Goal: Ask a question: Seek information or help from site administrators or community

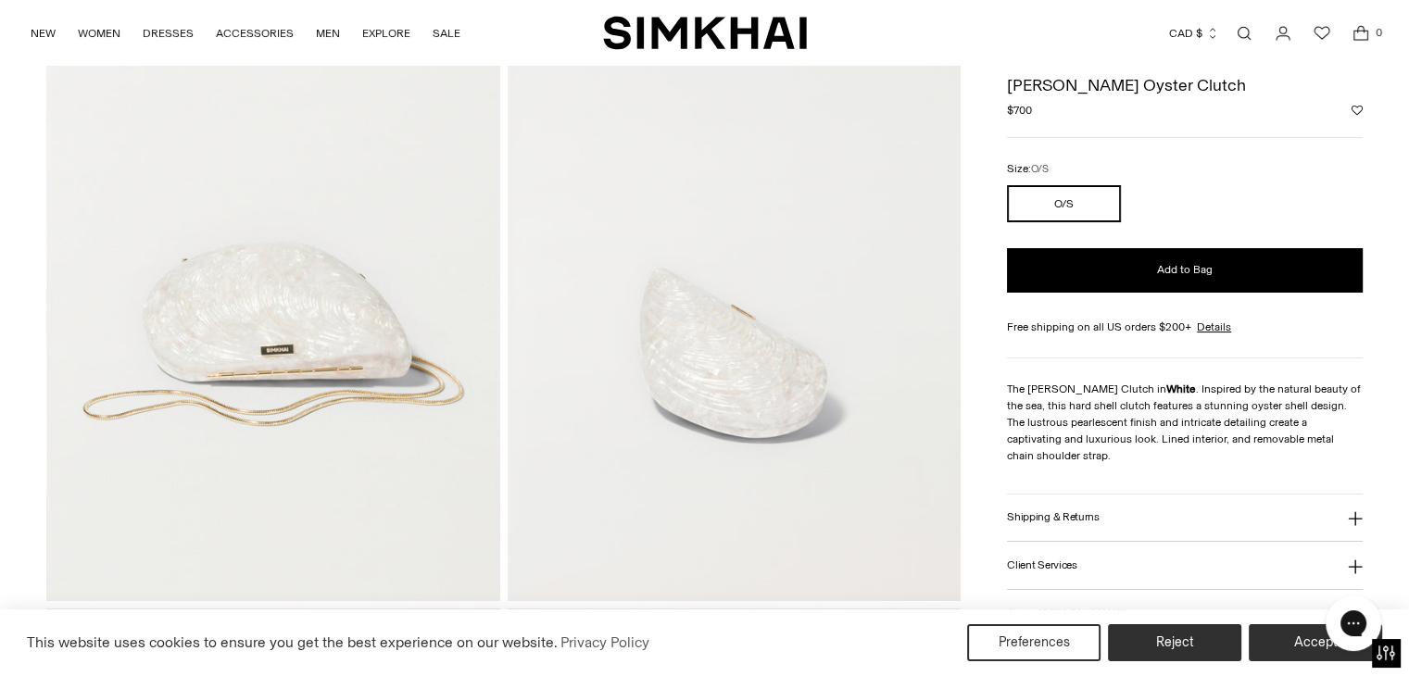
scroll to position [198, 0]
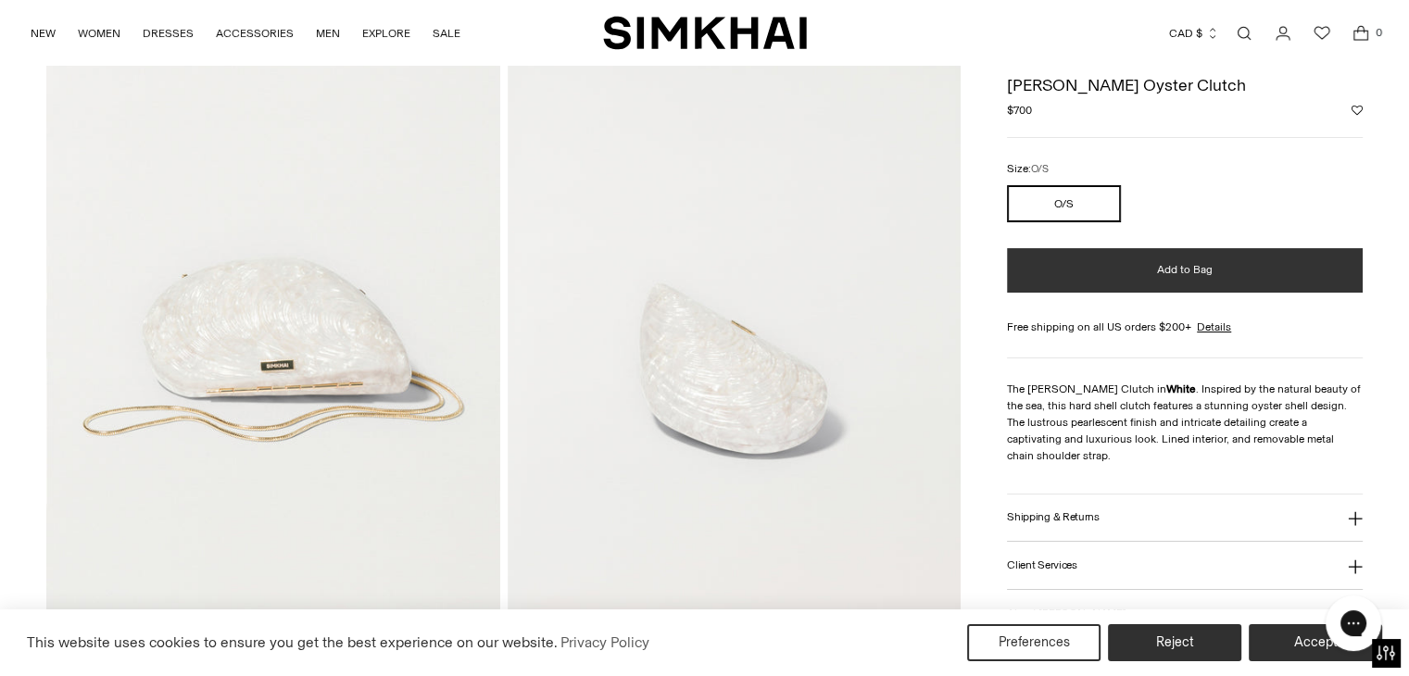
click at [1191, 283] on button "Add to Bag" at bounding box center [1185, 270] width 356 height 44
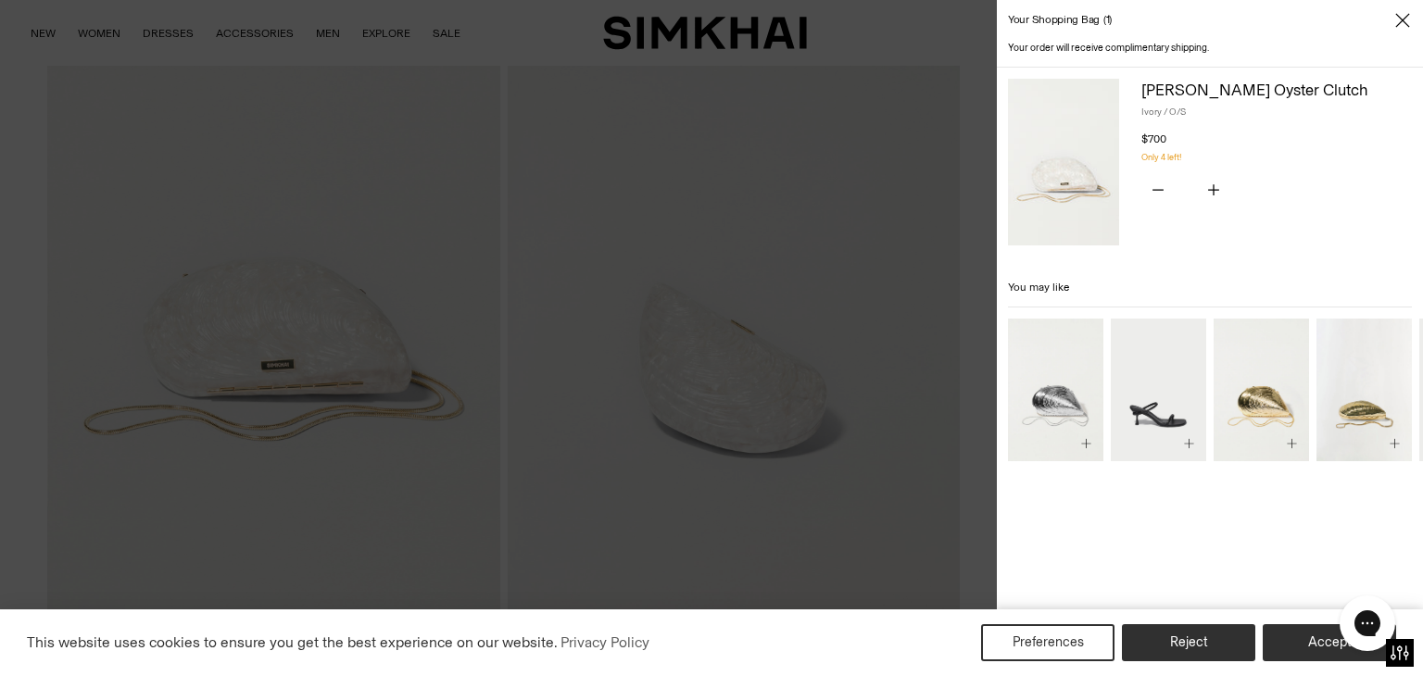
click at [945, 460] on div at bounding box center [711, 338] width 1423 height 676
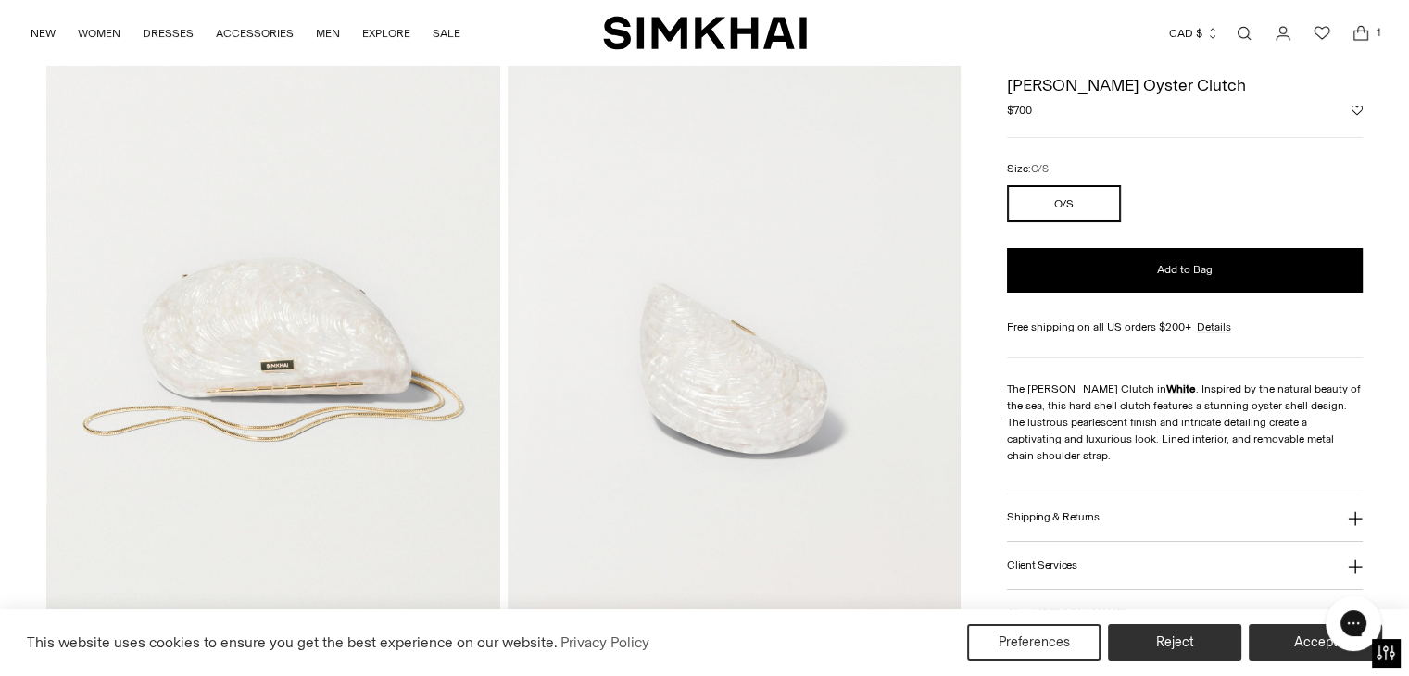
click at [1104, 503] on button "Shipping & Returns" at bounding box center [1185, 518] width 356 height 47
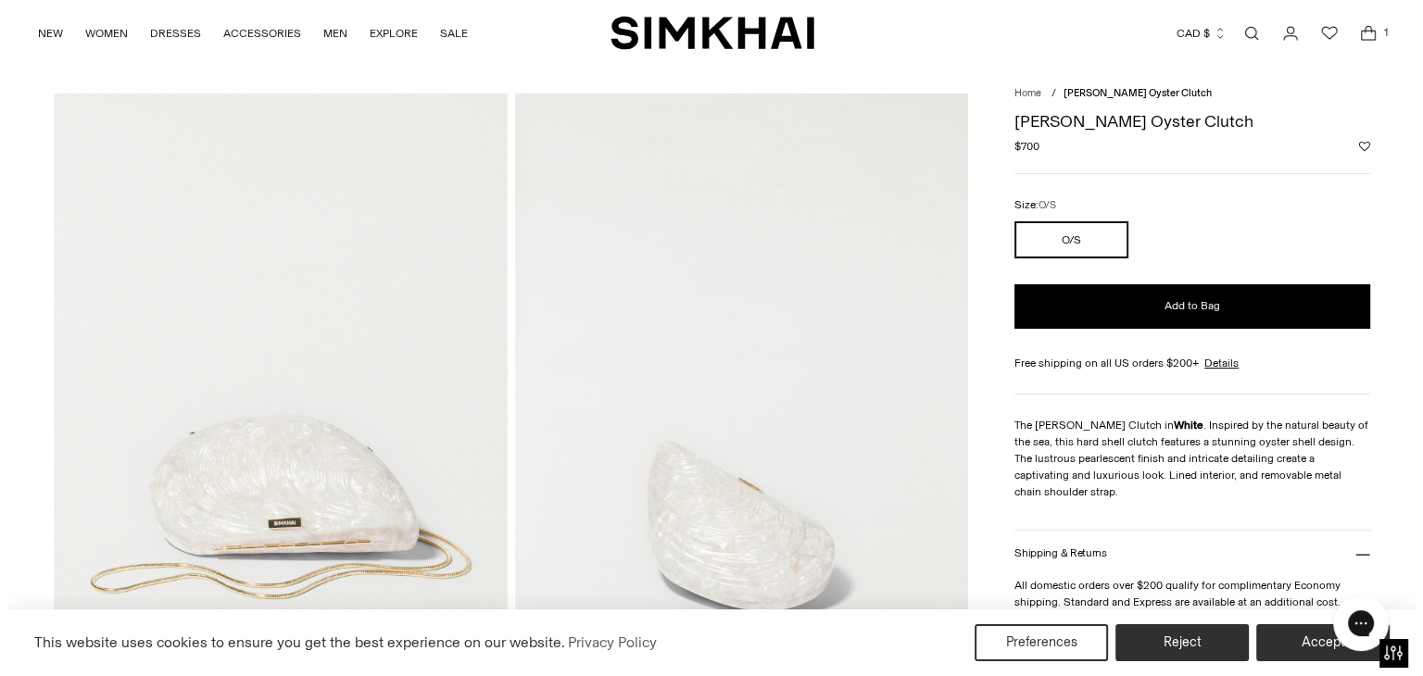
scroll to position [0, 0]
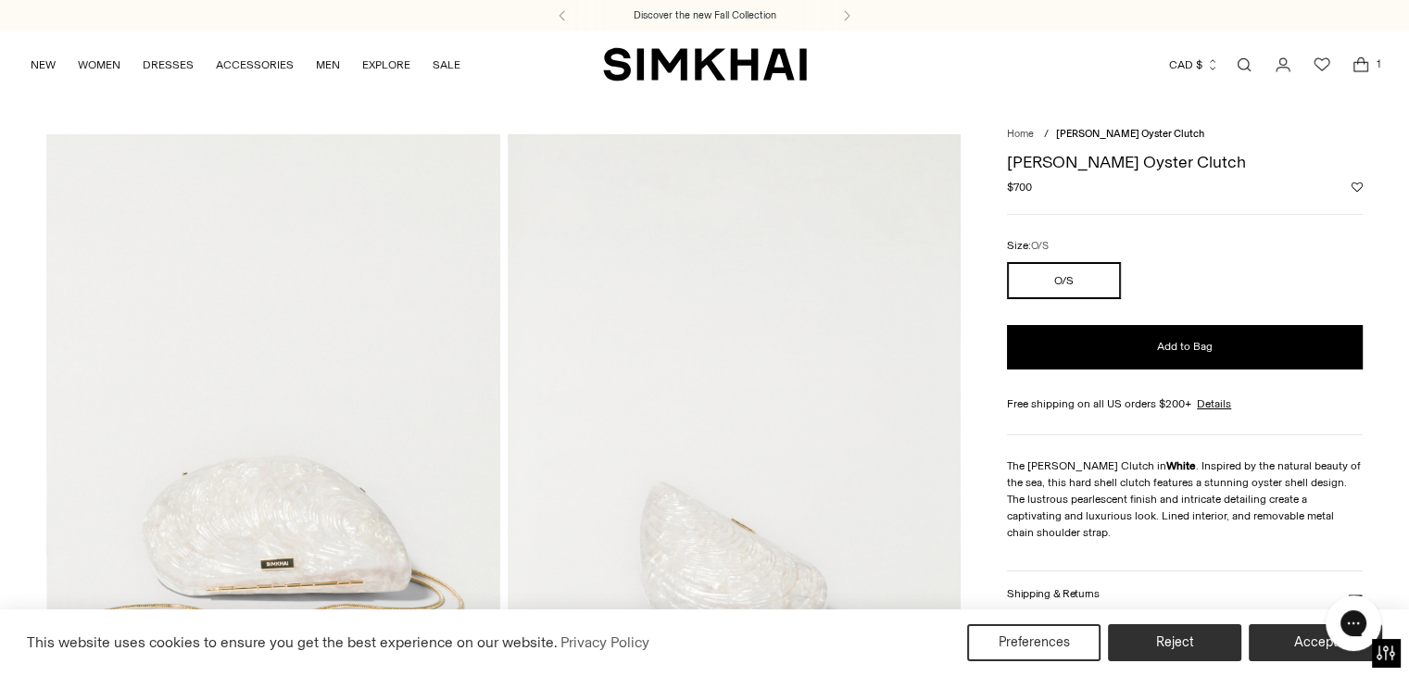
click at [1364, 60] on icon "Open cart modal" at bounding box center [1361, 65] width 26 height 19
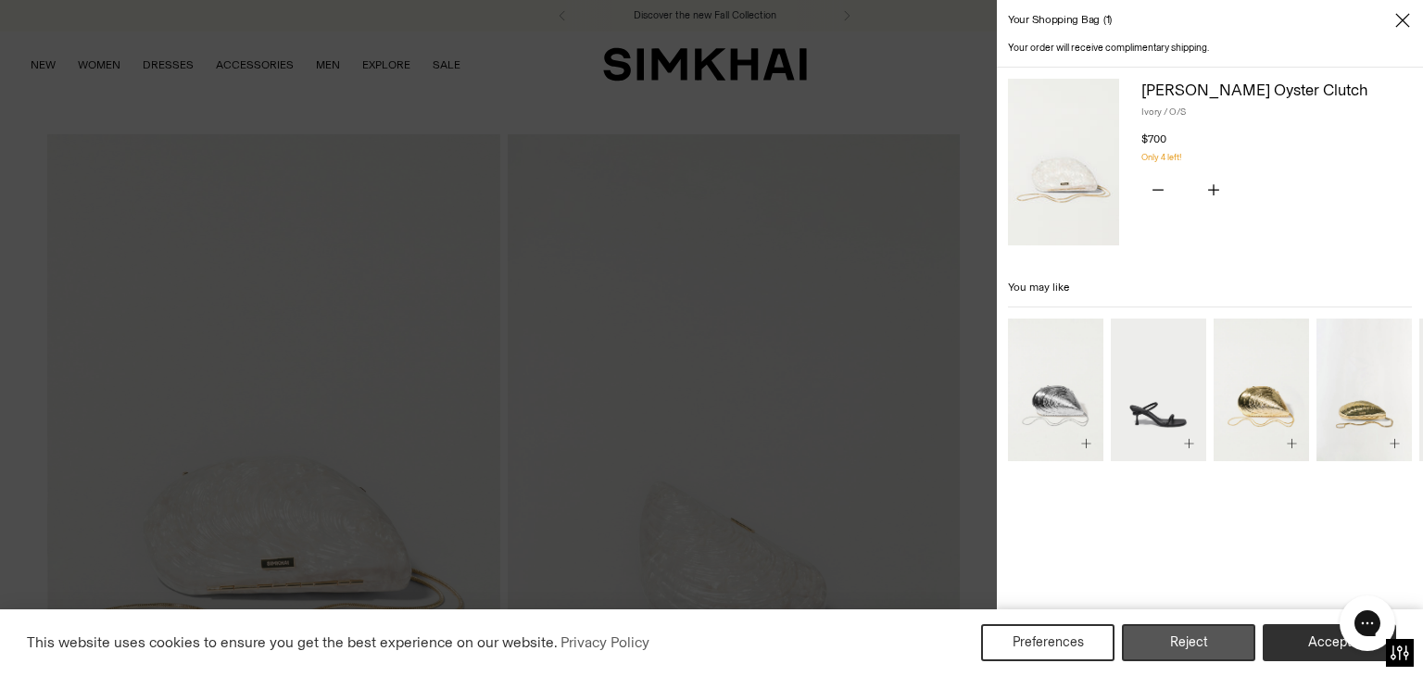
click at [1166, 637] on button "Reject" at bounding box center [1188, 642] width 133 height 37
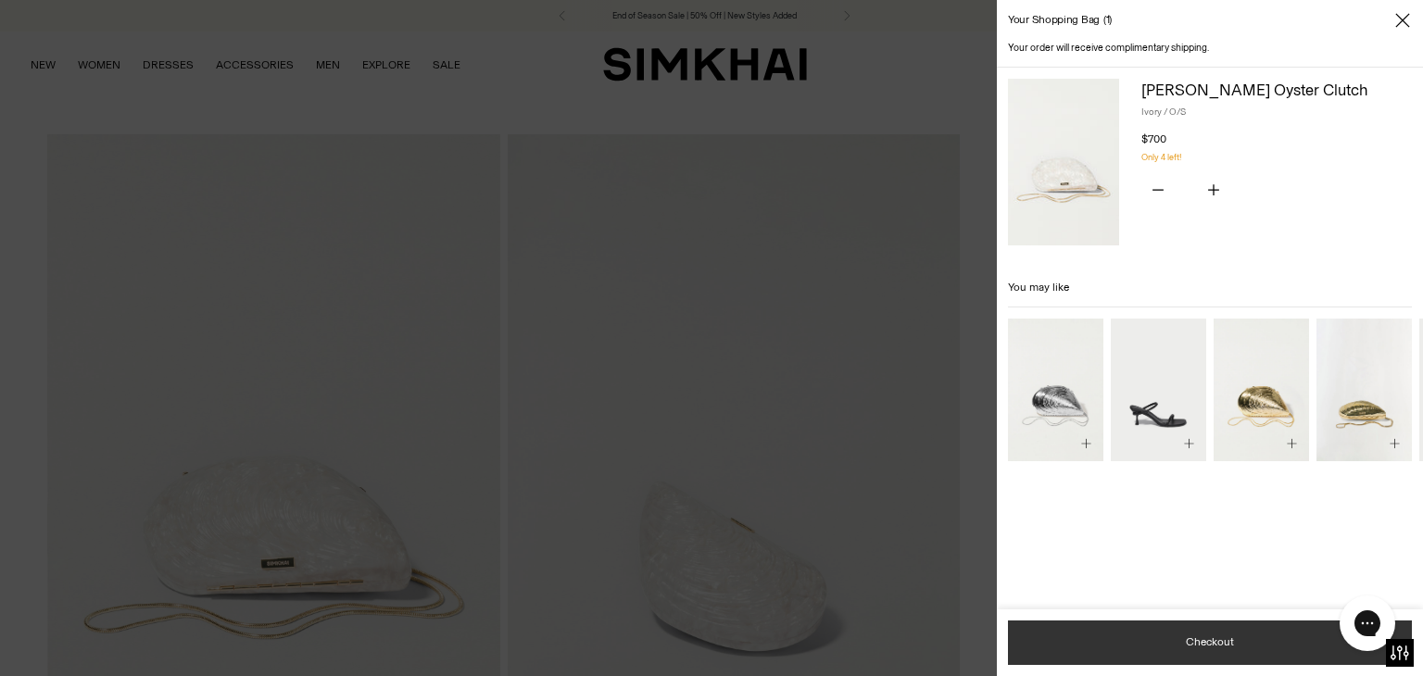
click at [1166, 637] on button "Checkout" at bounding box center [1210, 643] width 404 height 44
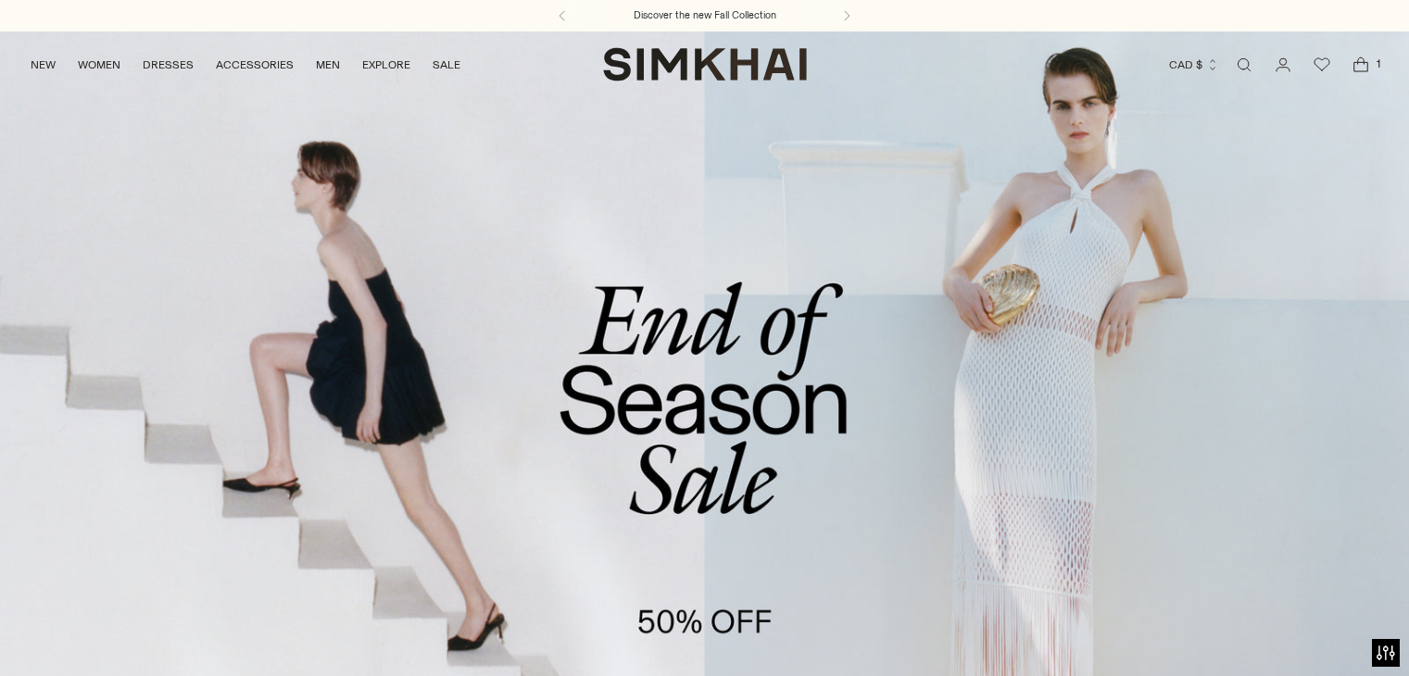
scroll to position [373, 0]
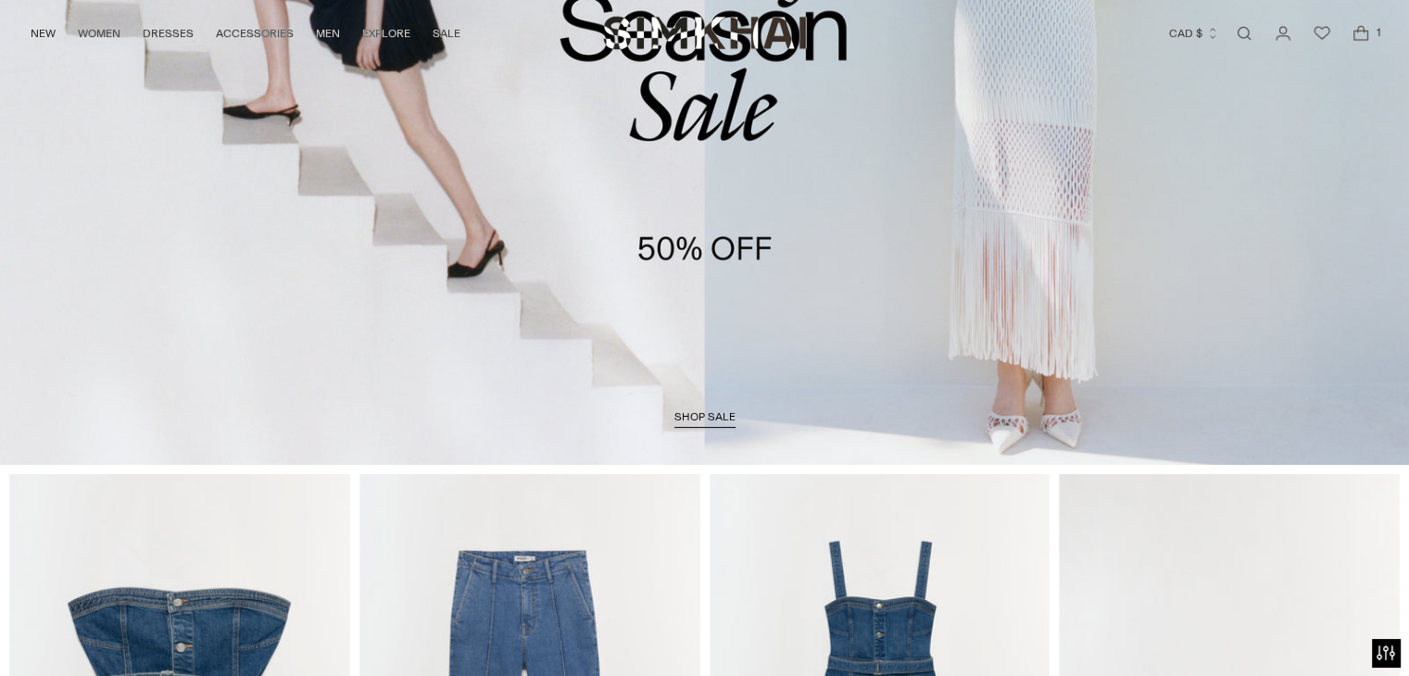
click at [715, 420] on span "shop sale" at bounding box center [704, 416] width 61 height 13
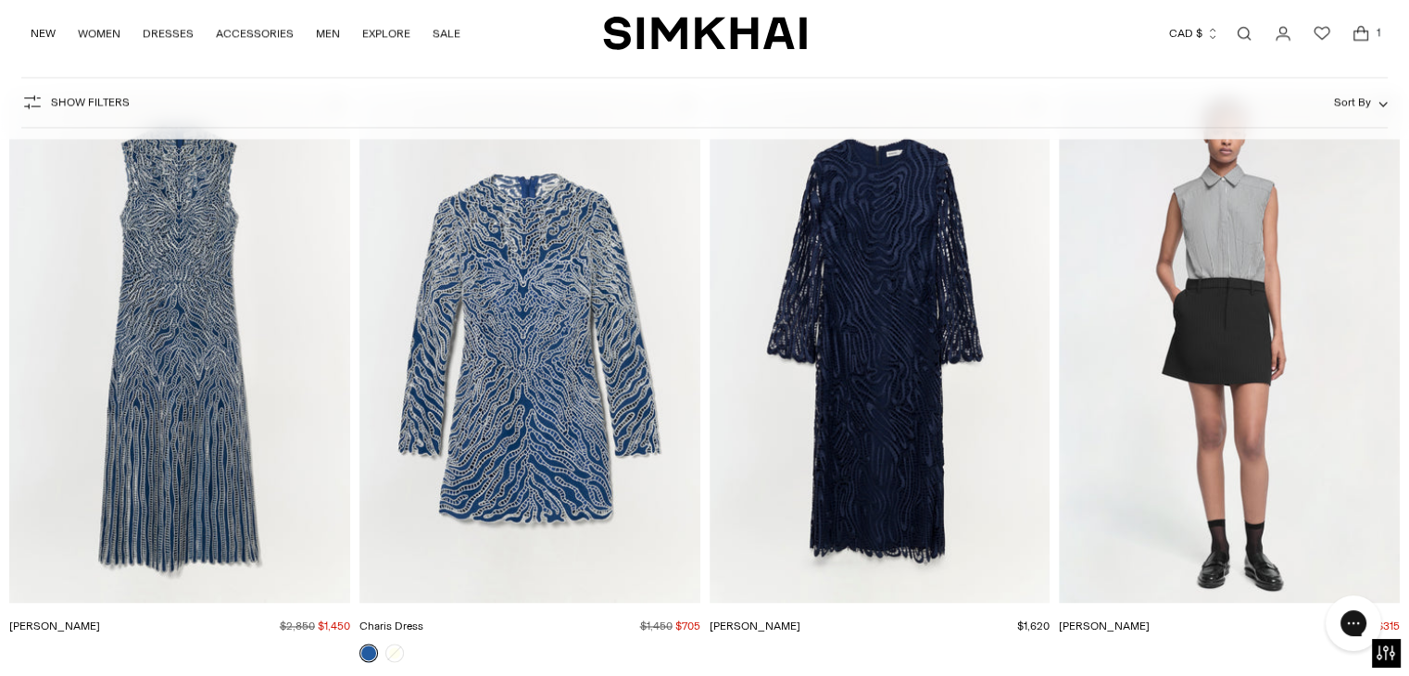
scroll to position [2164, 0]
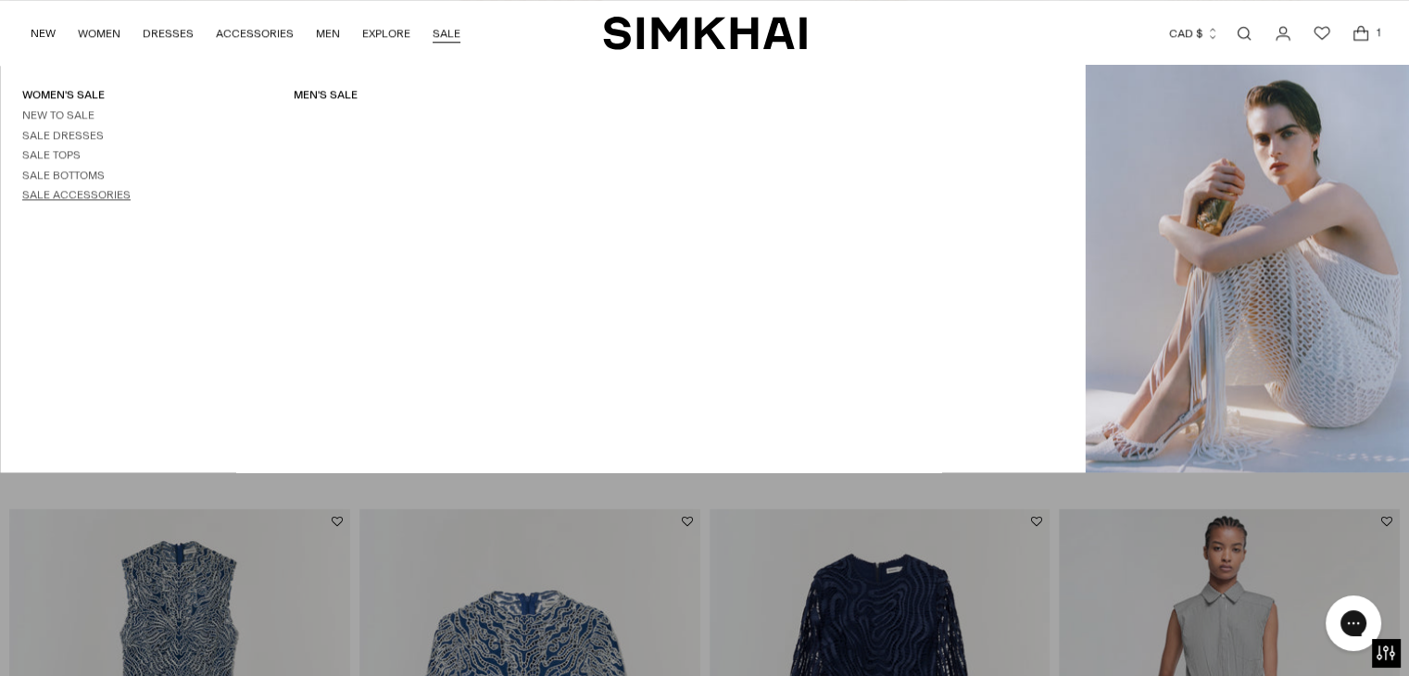
click at [96, 195] on link "Sale Accessories" at bounding box center [76, 194] width 108 height 13
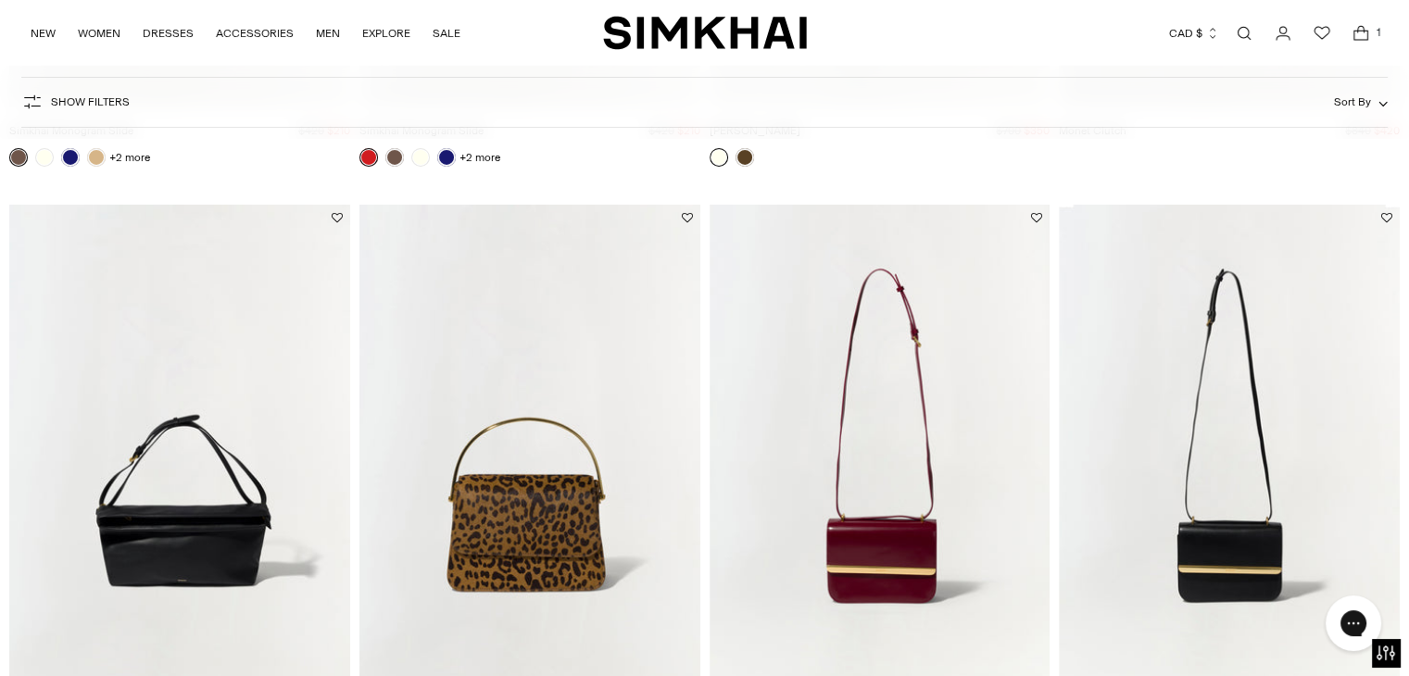
scroll to position [6636, 0]
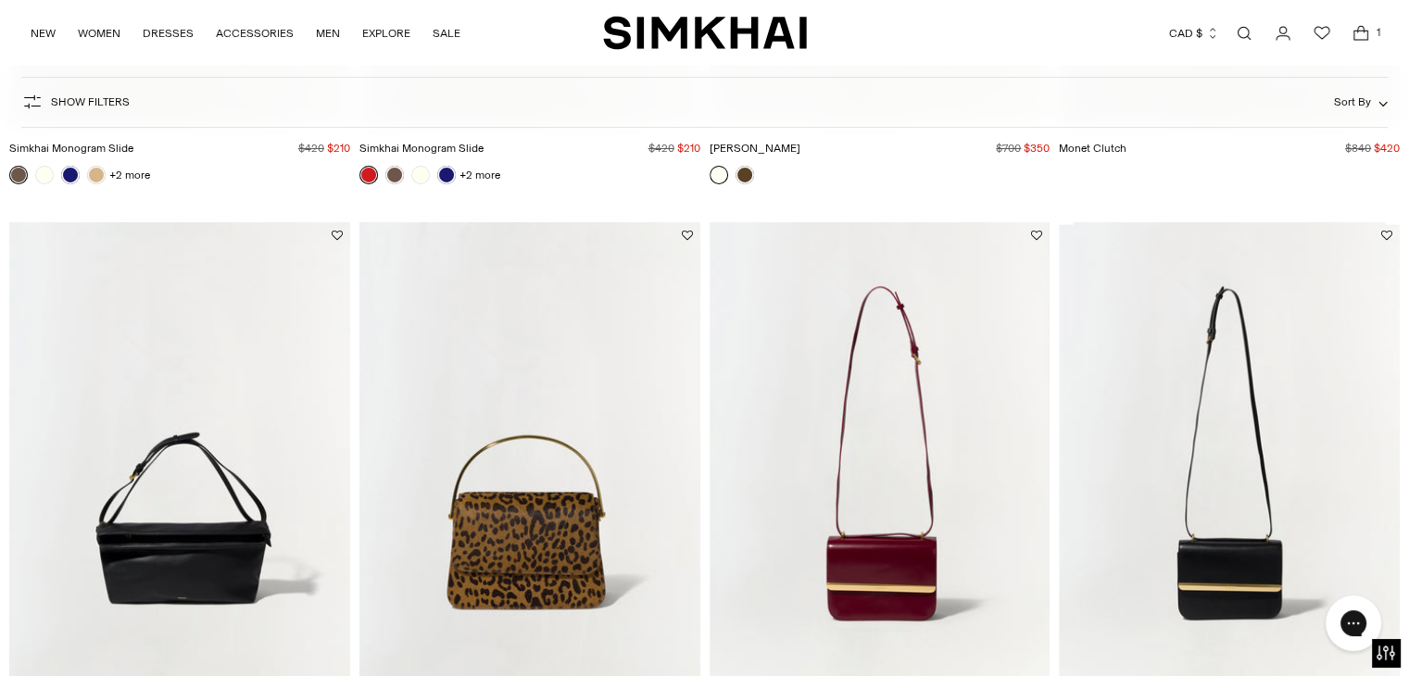
click at [1241, 29] on link "Open search modal" at bounding box center [1244, 33] width 37 height 37
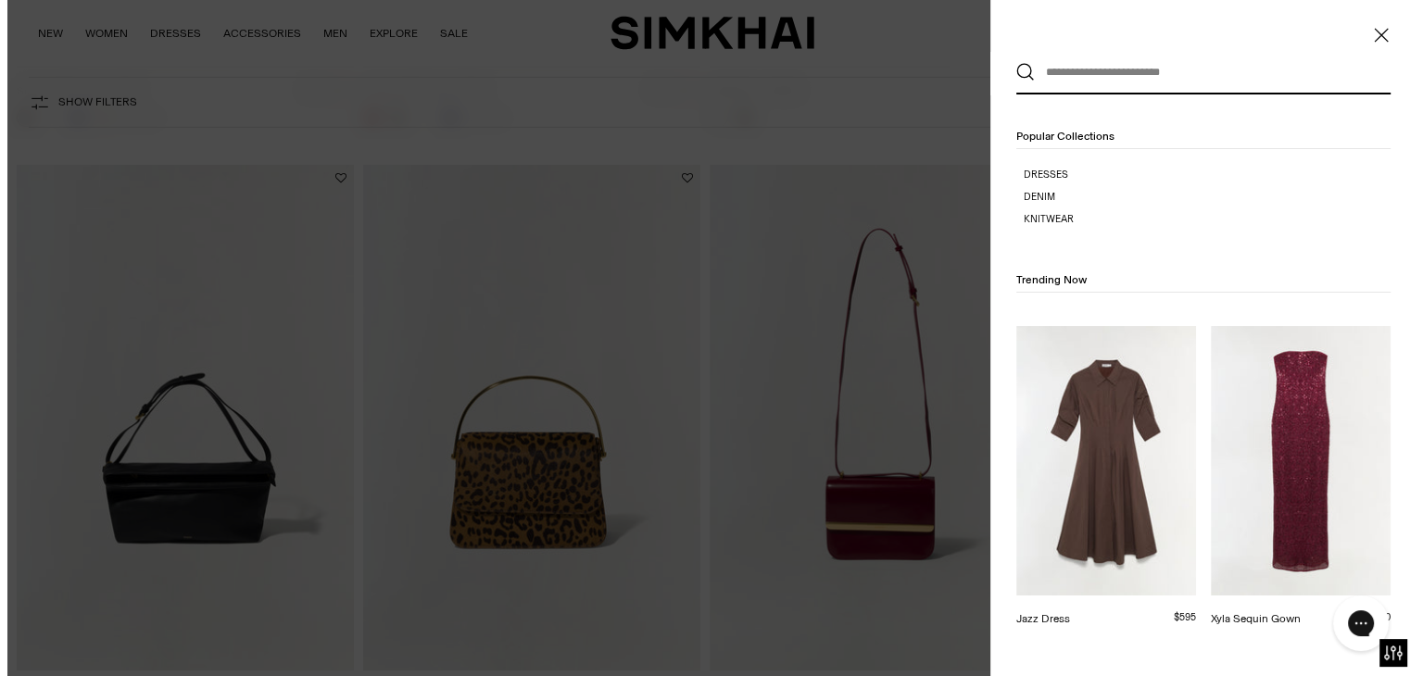
scroll to position [0, 0]
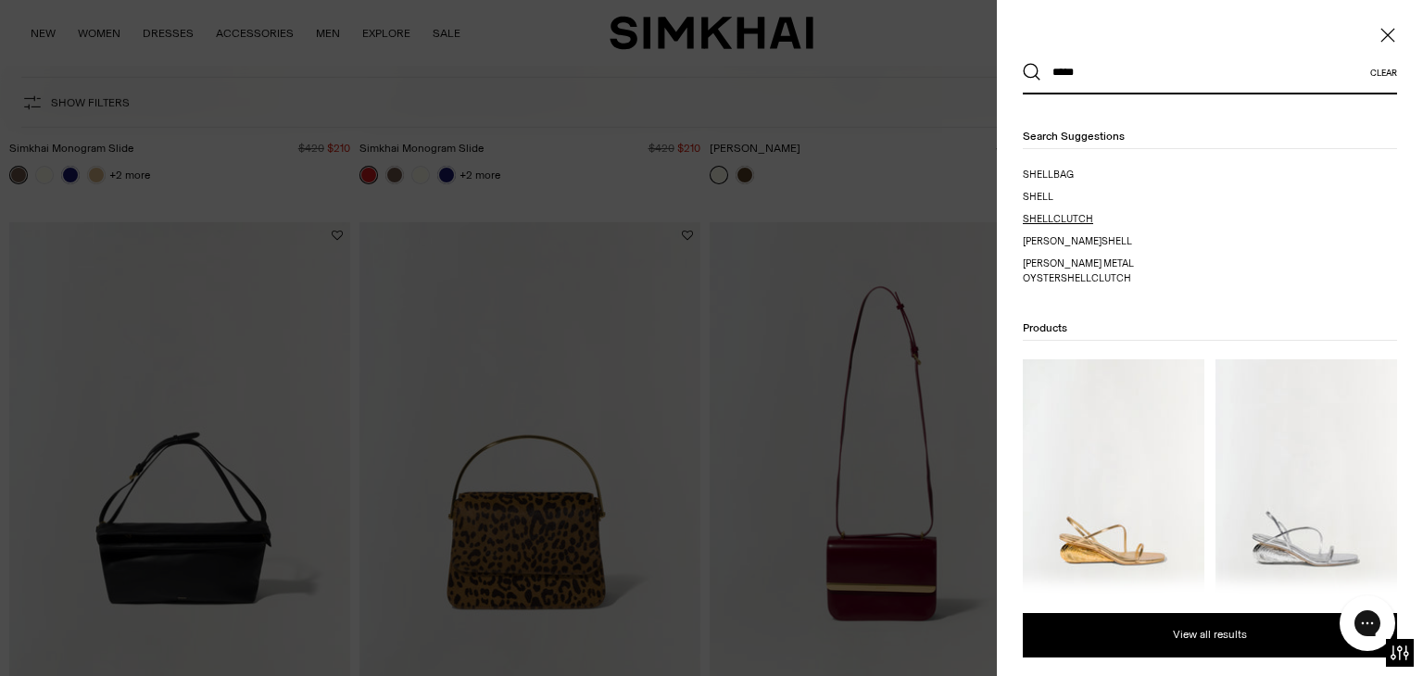
type input "*****"
click at [1055, 213] on span "clutch" at bounding box center [1073, 219] width 40 height 12
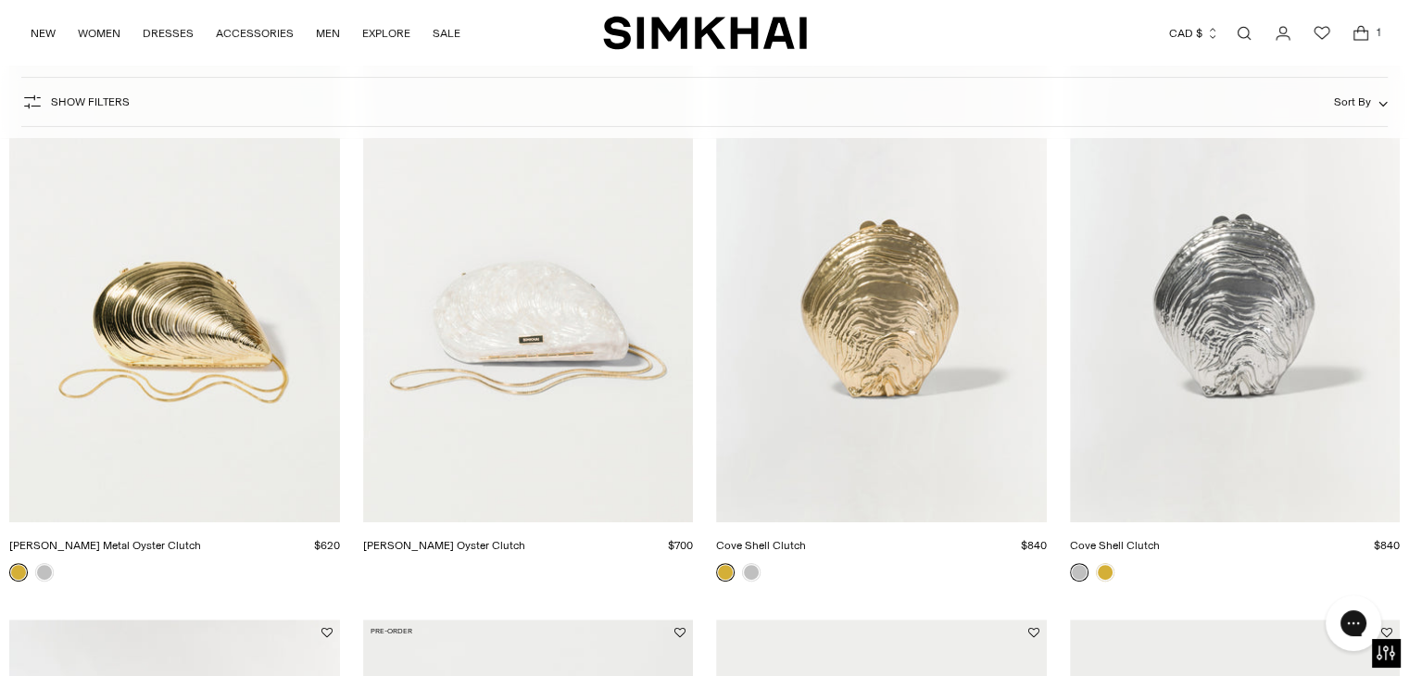
scroll to position [347, 0]
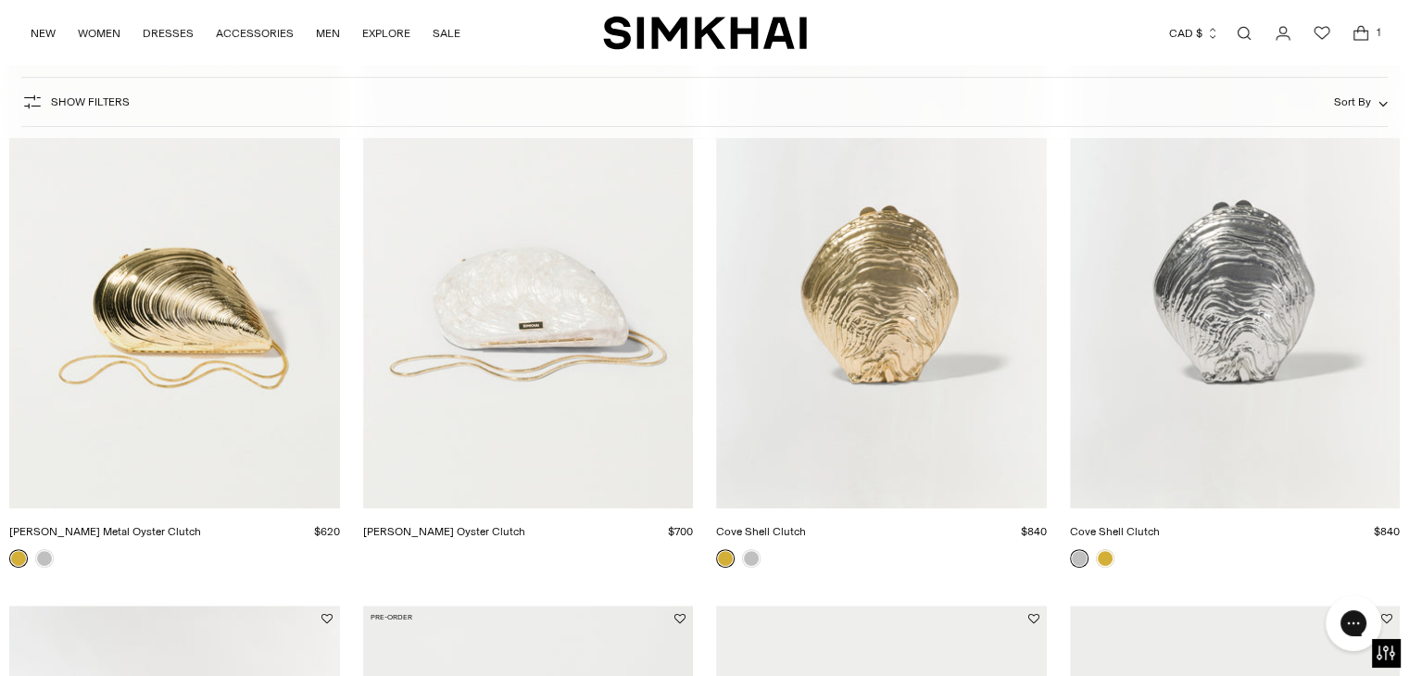
click at [0, 0] on img "Bridget Metal Oyster Clutch" at bounding box center [0, 0] width 0 height 0
click at [0, 0] on img "Bridget Pearl Oyster Clutch" at bounding box center [0, 0] width 0 height 0
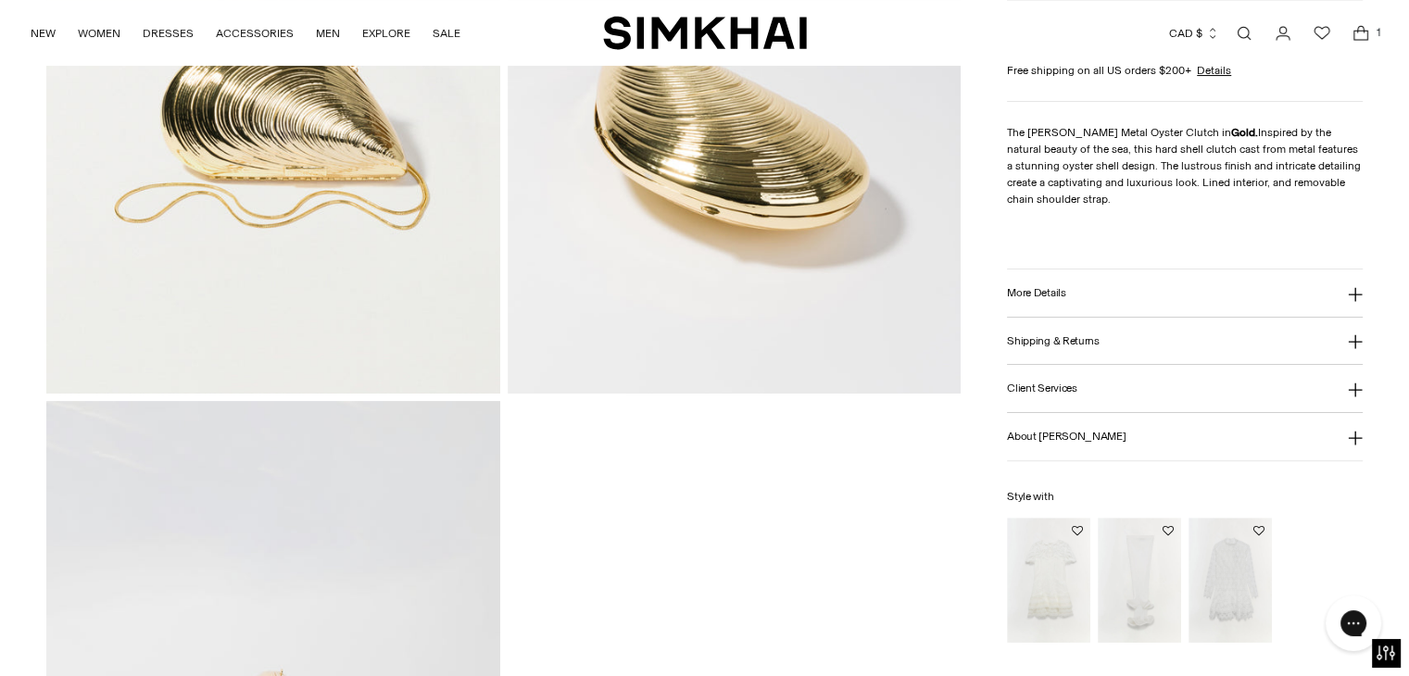
click at [1075, 284] on button "More Details" at bounding box center [1185, 293] width 356 height 47
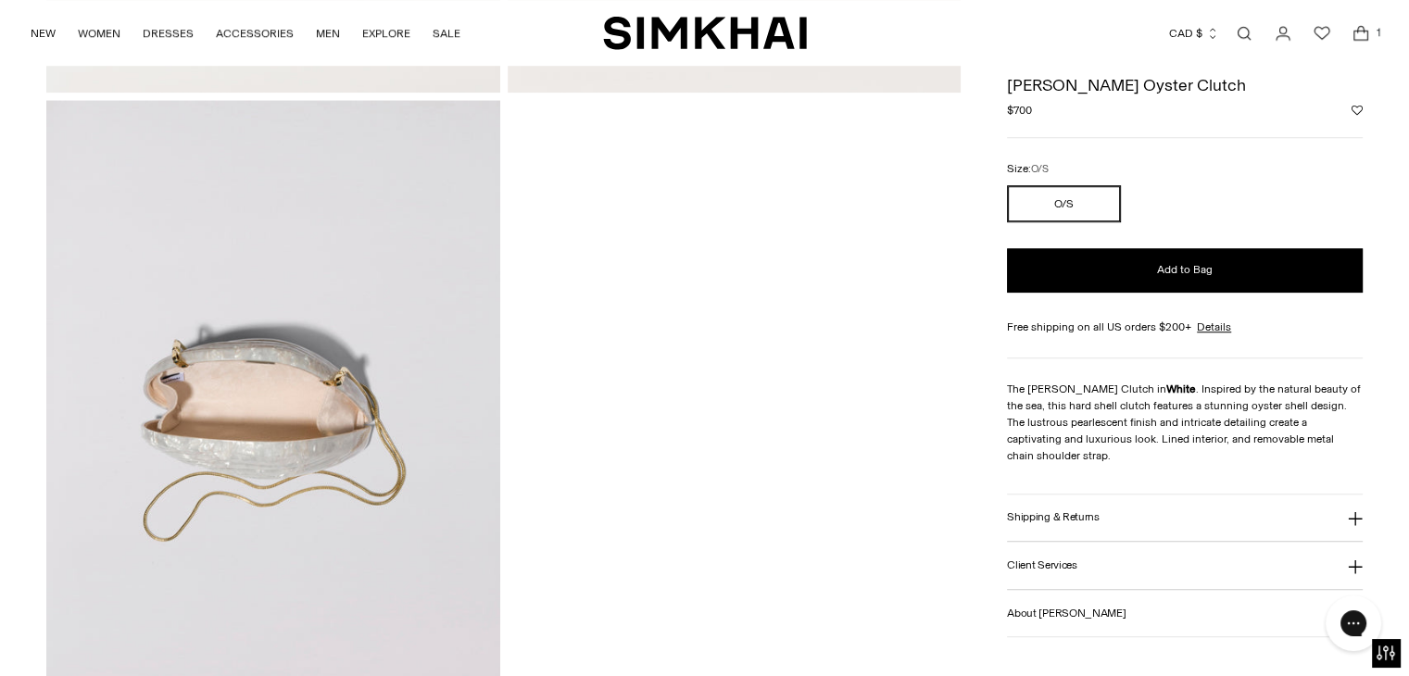
scroll to position [1408, 0]
click at [1075, 610] on button "About [PERSON_NAME]" at bounding box center [1185, 613] width 356 height 47
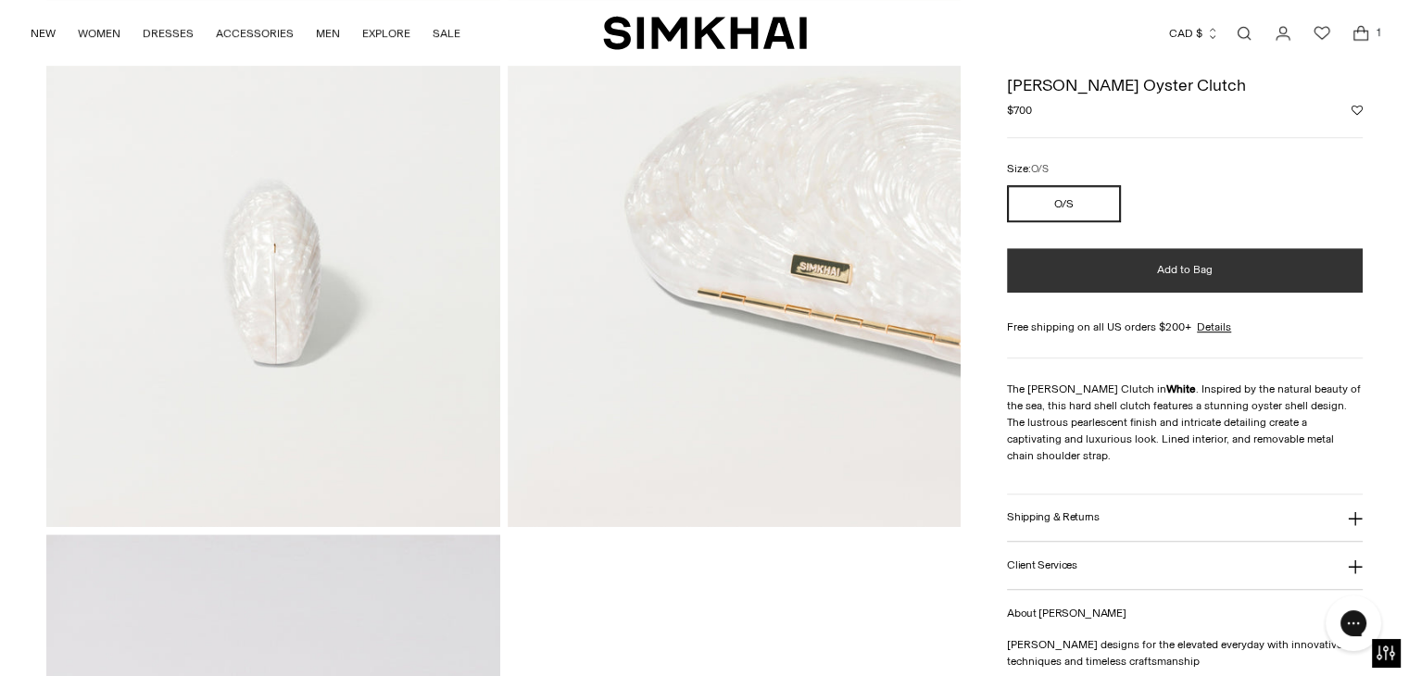
scroll to position [975, 0]
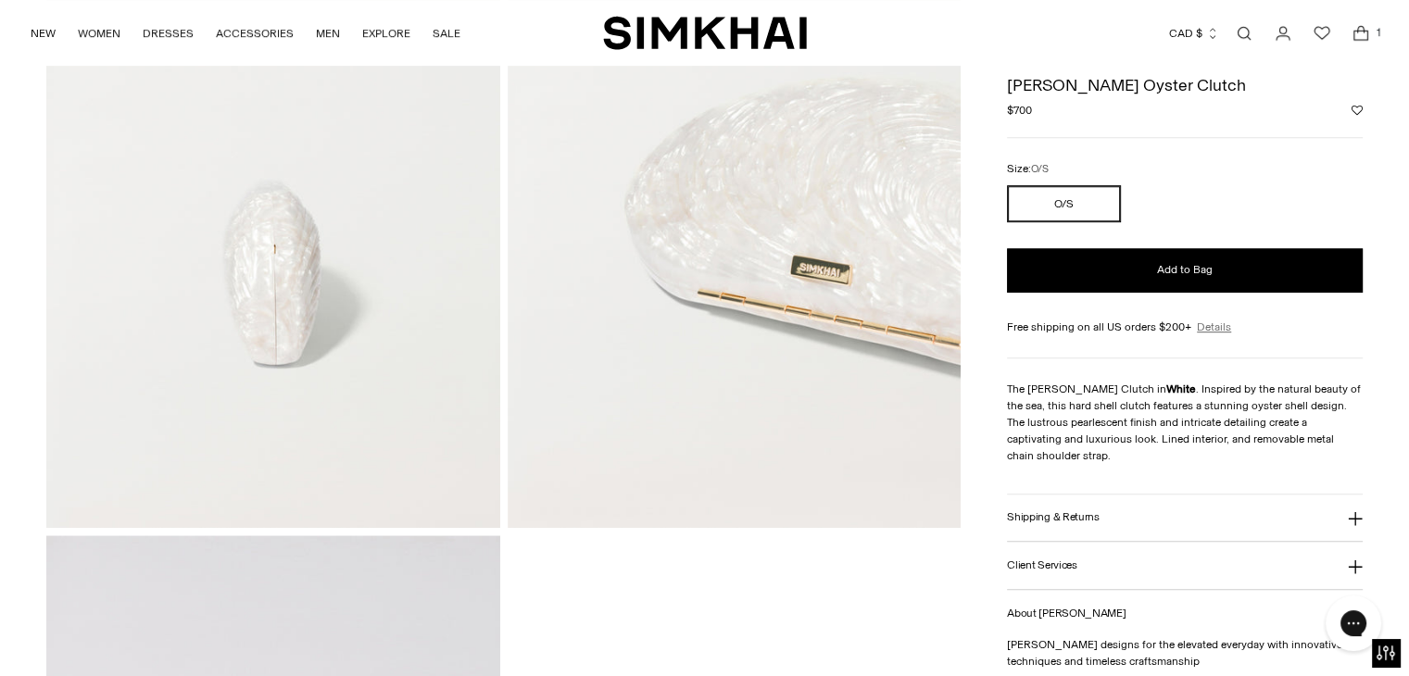
click at [1213, 331] on link "Details" at bounding box center [1214, 327] width 34 height 17
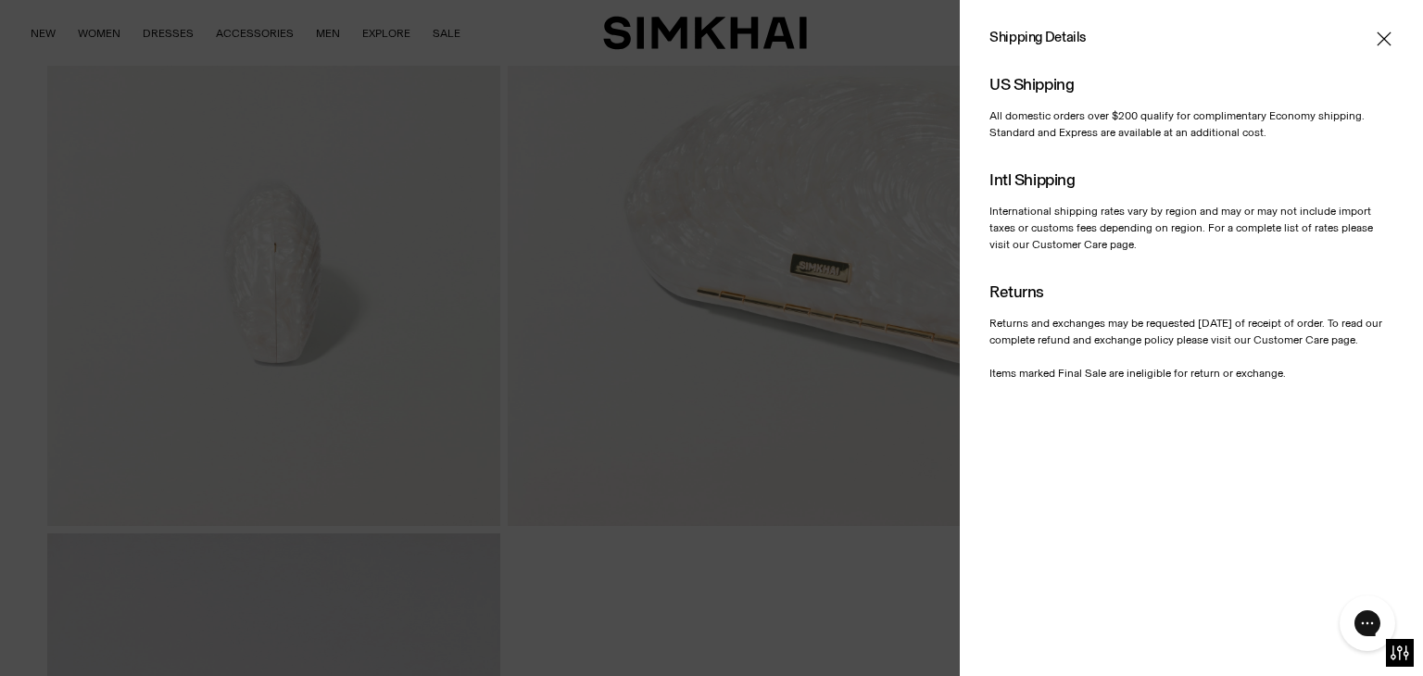
click at [1375, 38] on span "Close" at bounding box center [1384, 39] width 19 height 19
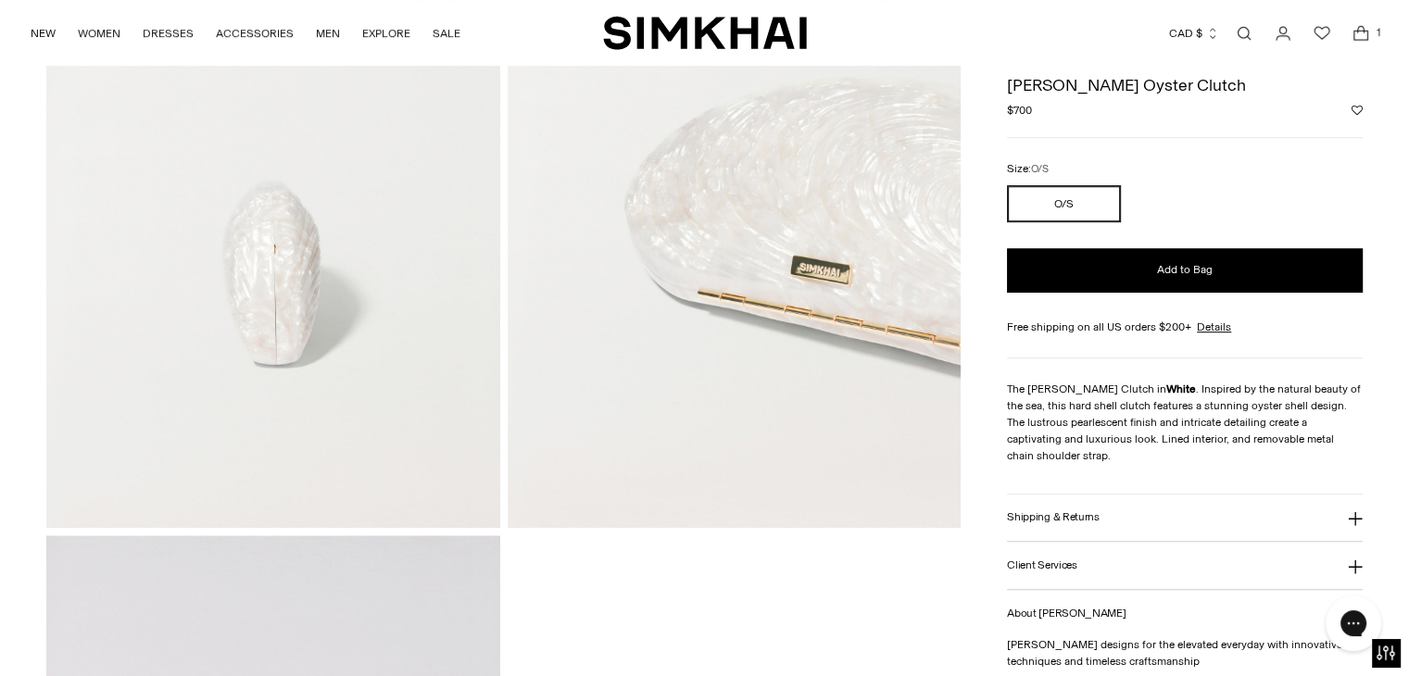
click at [862, 462] on img at bounding box center [734, 188] width 453 height 680
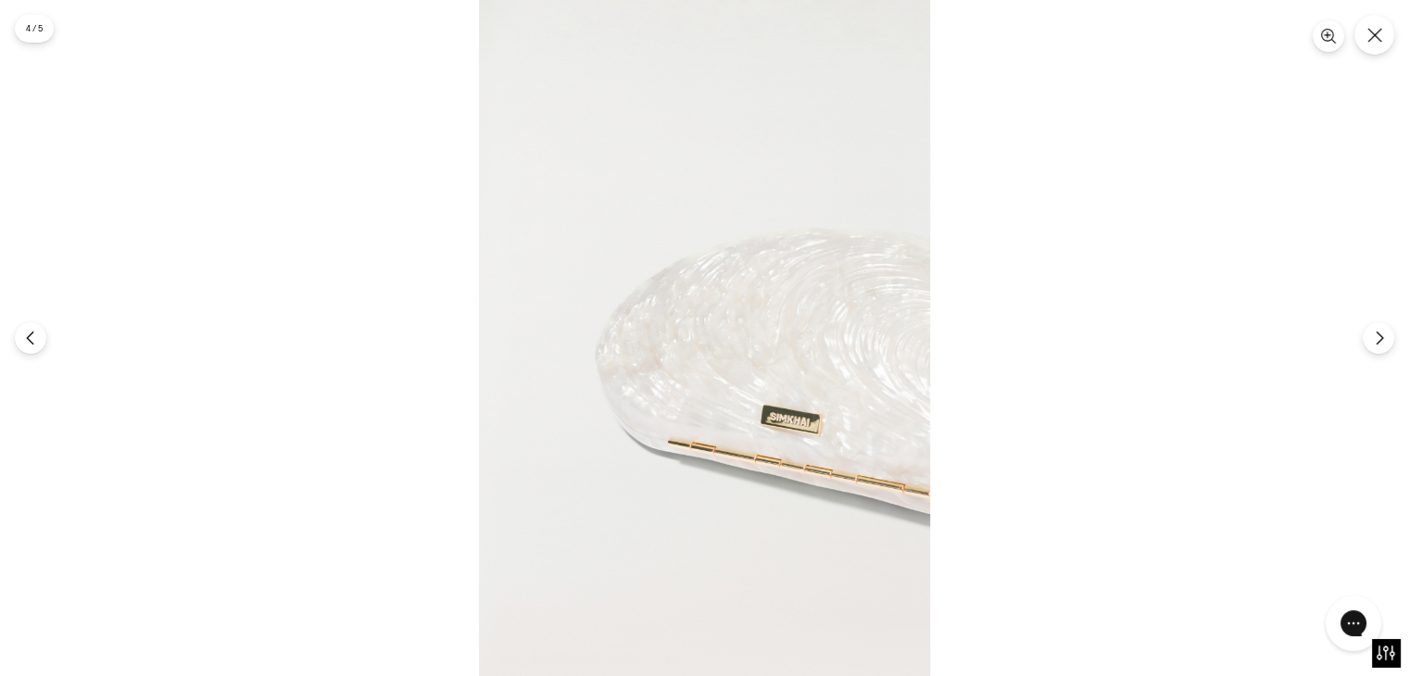
scroll to position [1182, 0]
click at [1371, 36] on icon "Close" at bounding box center [1375, 35] width 17 height 17
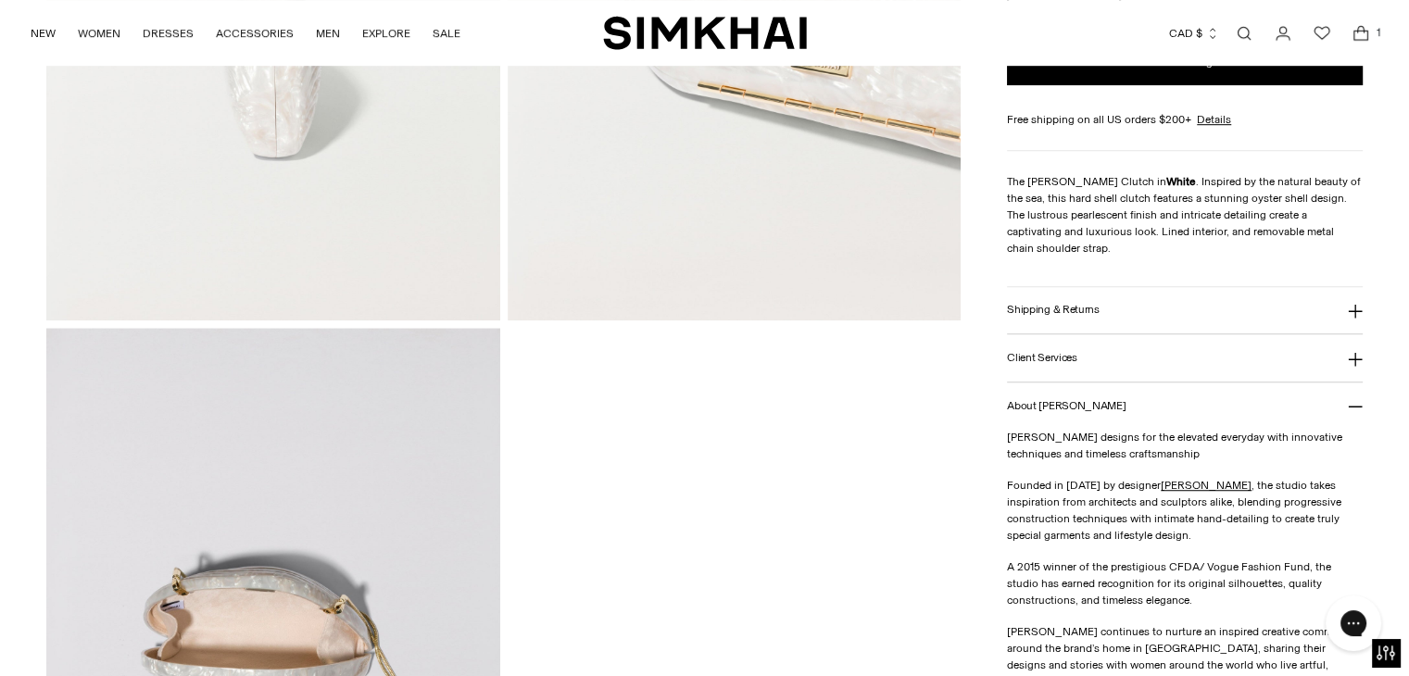
click at [1352, 399] on icon at bounding box center [1355, 406] width 15 height 15
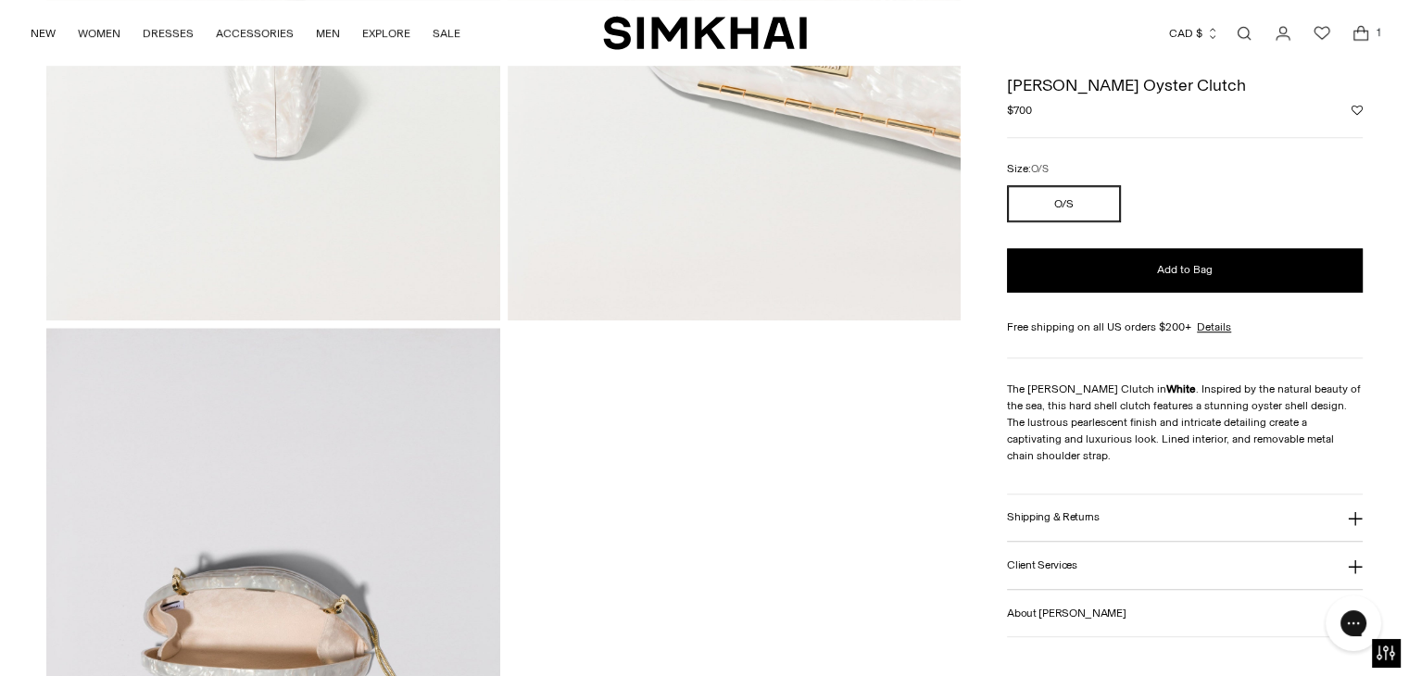
click at [1360, 560] on icon at bounding box center [1355, 567] width 15 height 15
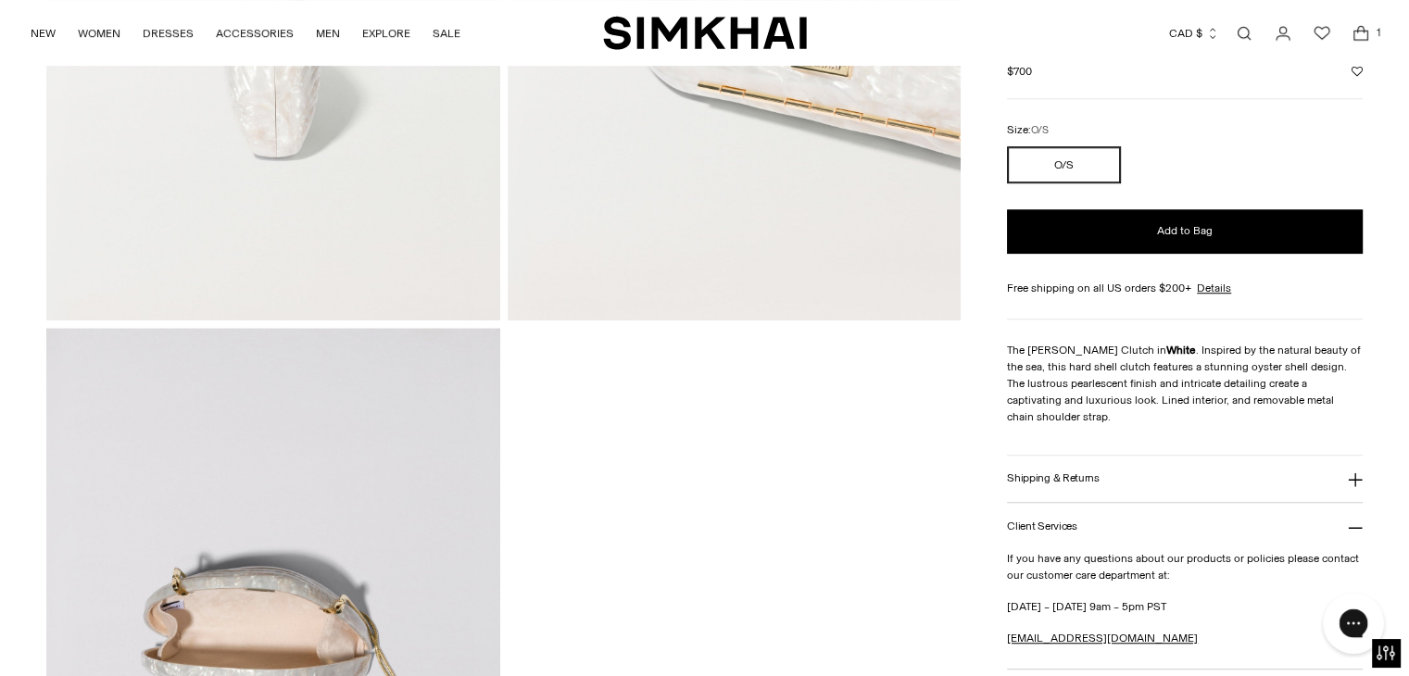
click at [1347, 614] on icon "Gorgias live chat" at bounding box center [1353, 623] width 20 height 20
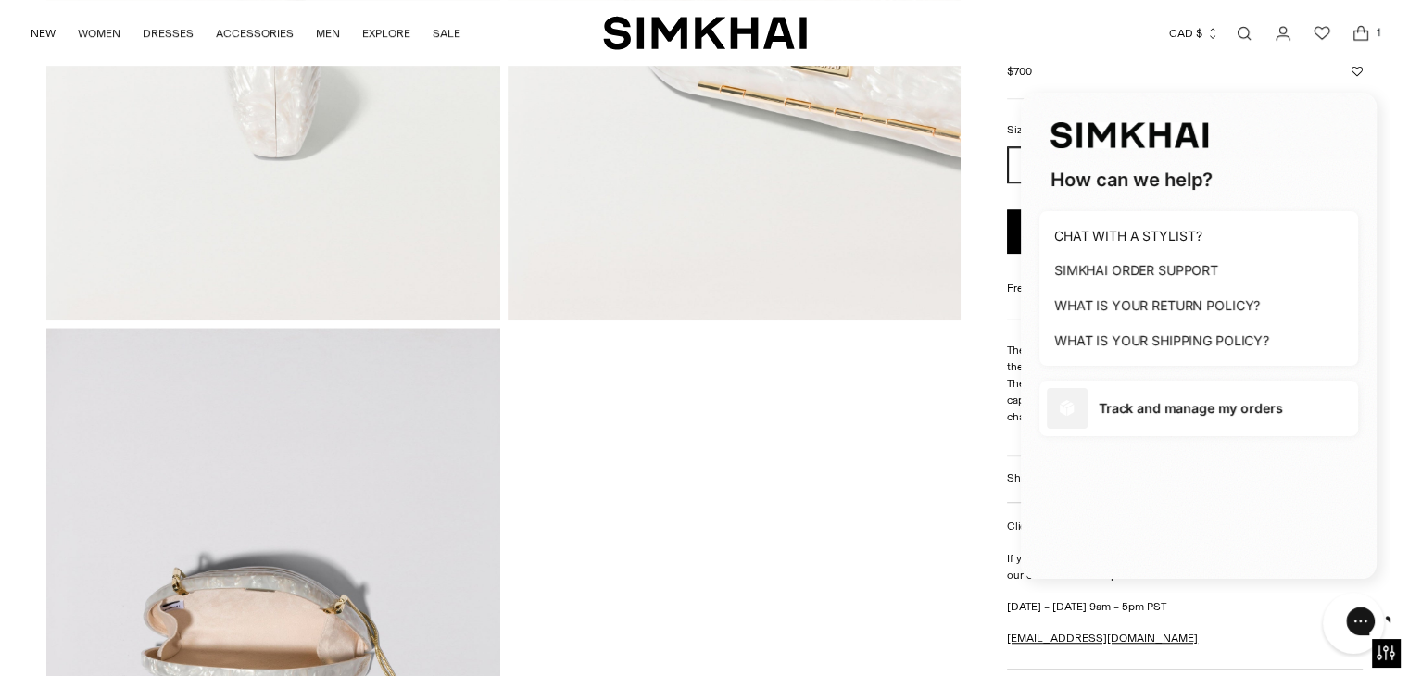
scroll to position [0, 0]
click at [1180, 244] on h1 "CHAT WITH A STYLIST?" at bounding box center [1127, 236] width 147 height 19
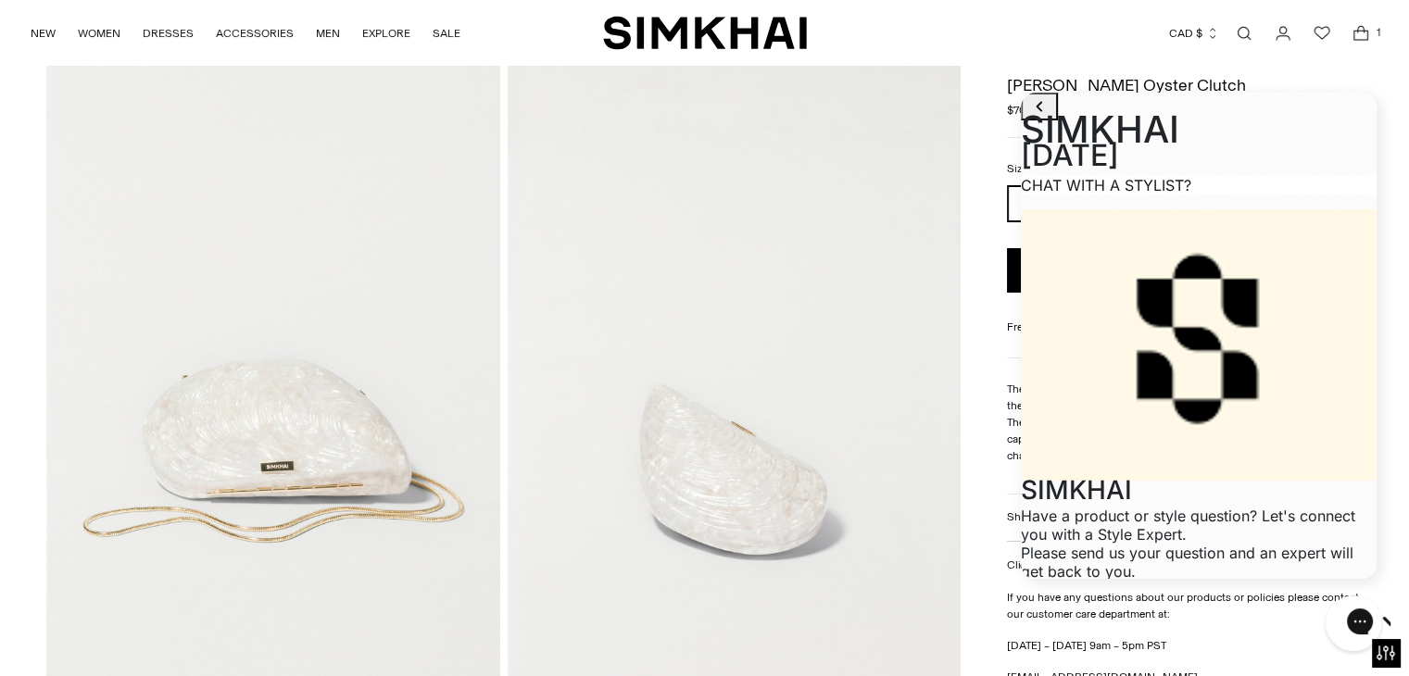
scroll to position [92, 0]
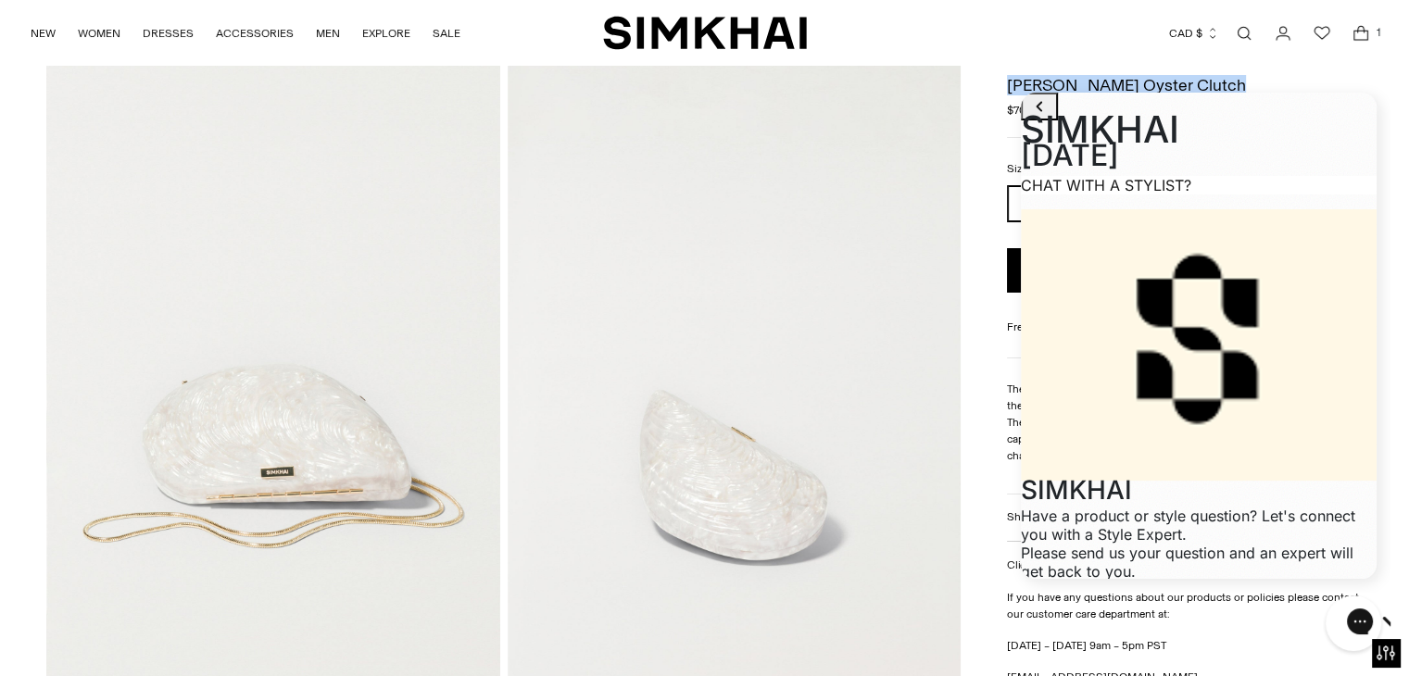
drag, startPoint x: 1212, startPoint y: 82, endPoint x: 1006, endPoint y: 80, distance: 205.7
click at [1007, 80] on div "**********" at bounding box center [1185, 411] width 356 height 690
drag, startPoint x: 1015, startPoint y: 82, endPoint x: 988, endPoint y: 84, distance: 26.9
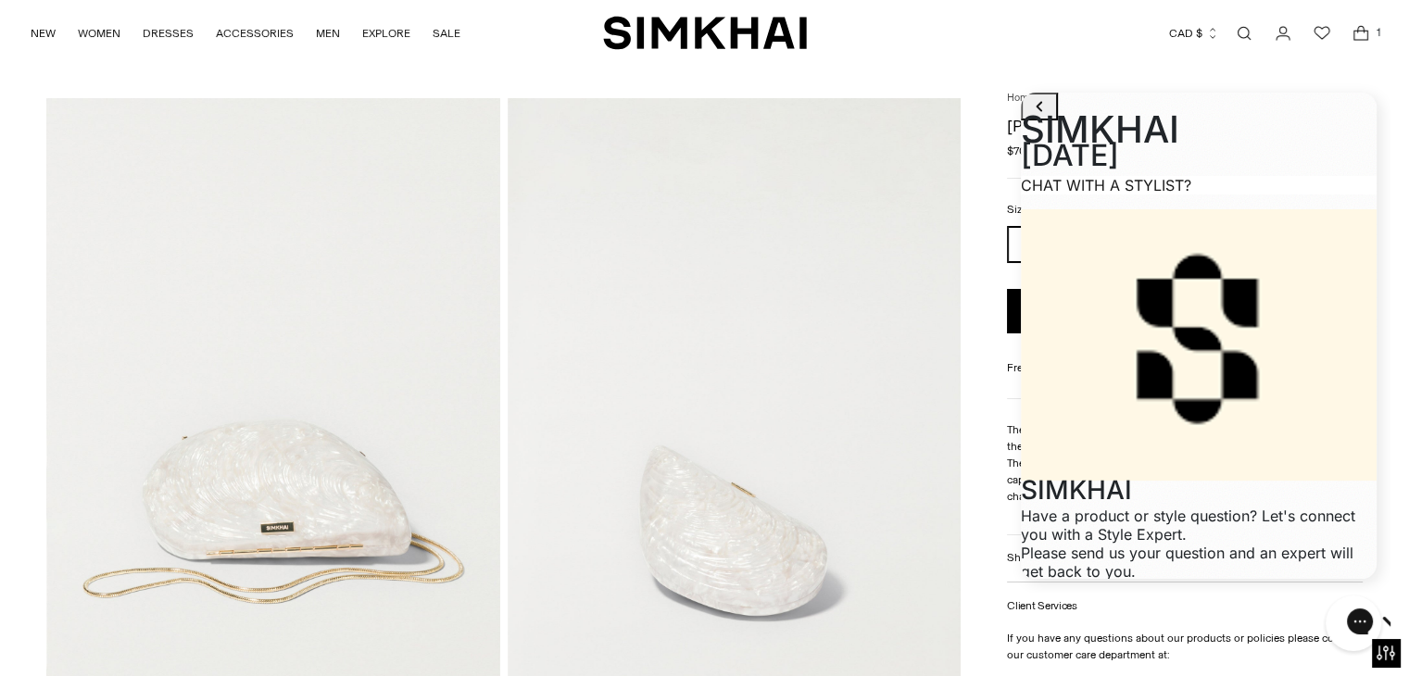
scroll to position [0, 0]
type textarea "**********"
drag, startPoint x: 1216, startPoint y: 545, endPoint x: 1036, endPoint y: 512, distance: 183.6
click at [1388, 231] on div "SIMKHAI August 29 12:55 PM. You said: CHAT WITH A STYLIST? SIMKHAI 12:55 PM. SI…" at bounding box center [1199, 338] width 384 height 510
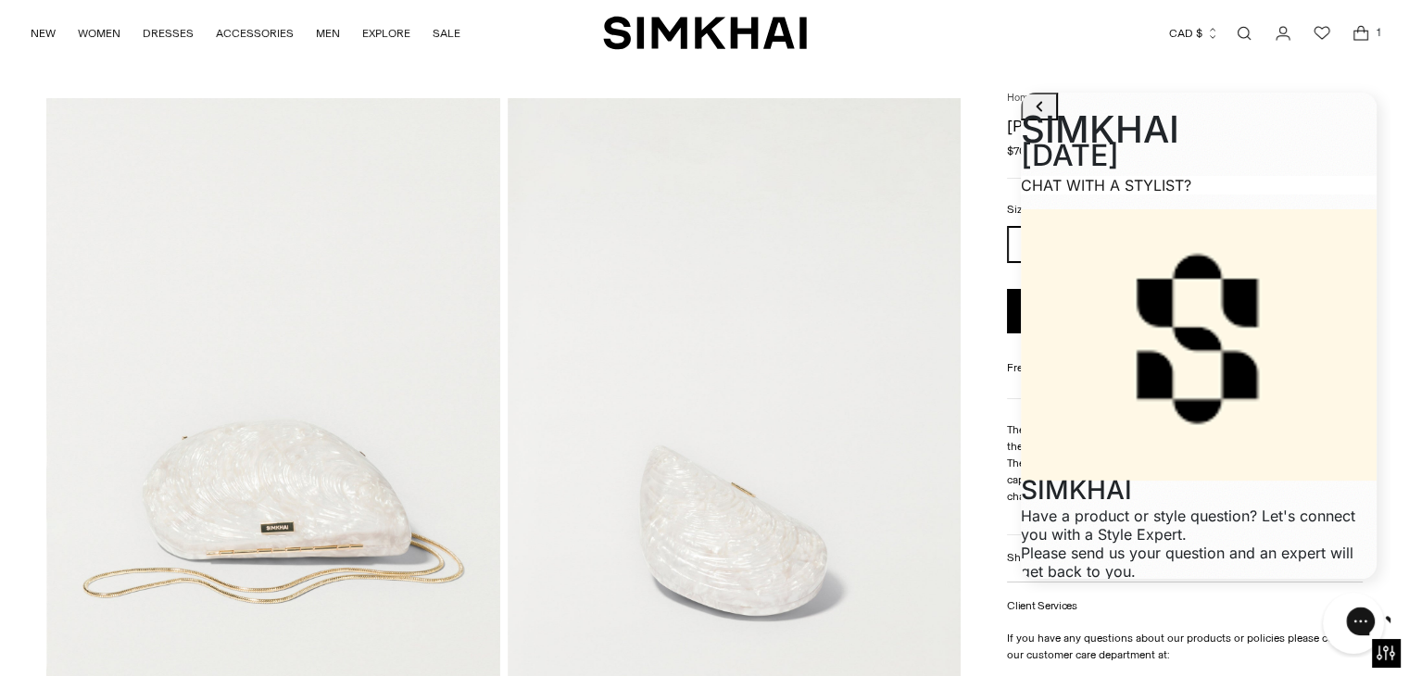
click at [1408, 624] on div "Gorgias live chat" at bounding box center [1426, 624] width 20 height 26
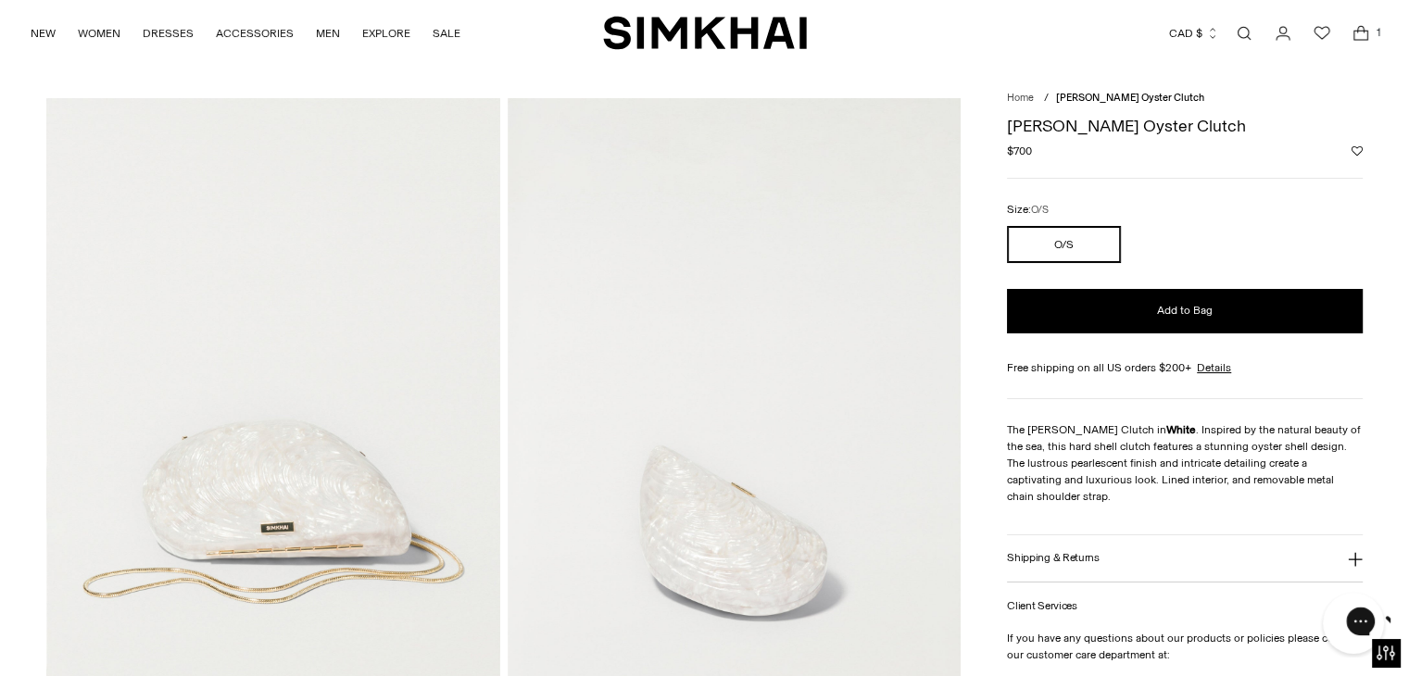
click at [1408, 624] on div "Gorgias live chat" at bounding box center [1426, 624] width 20 height 26
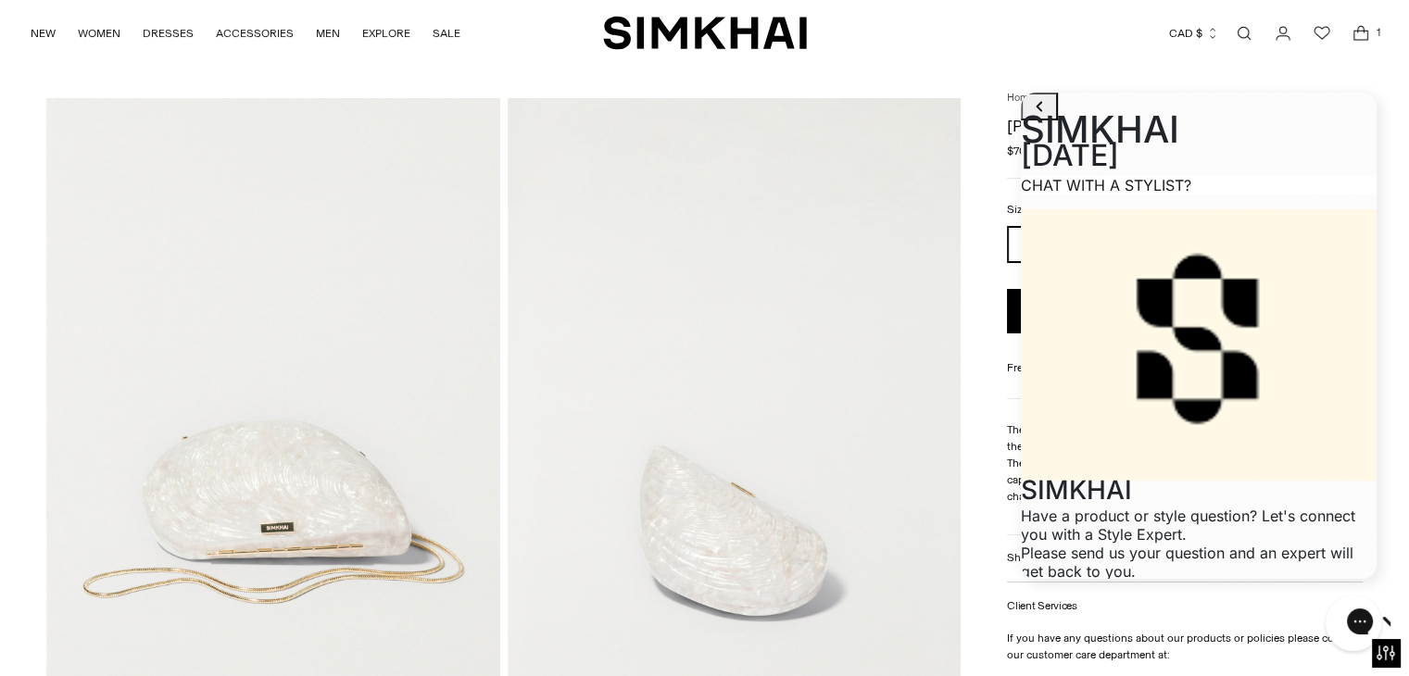
paste textarea "**********"
type textarea "**********"
click at [1362, 597] on div "Chat with us" at bounding box center [1354, 623] width 74 height 69
drag, startPoint x: 1228, startPoint y: 538, endPoint x: 1013, endPoint y: 512, distance: 216.5
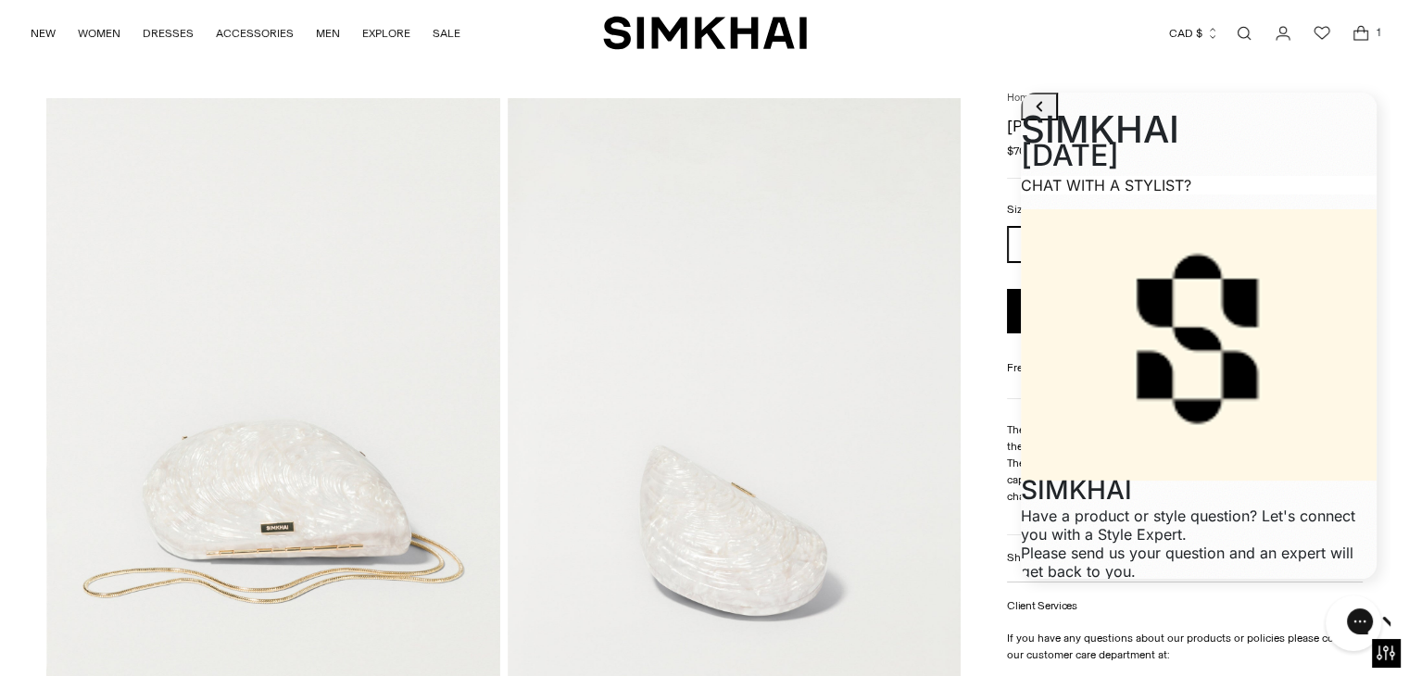
click at [1013, 512] on div "**********" at bounding box center [1199, 338] width 384 height 510
click at [1241, 544] on div "Please send us your question and an expert will get back to you." at bounding box center [1199, 562] width 356 height 37
click at [1042, 118] on icon "go to home page" at bounding box center [1039, 106] width 22 height 22
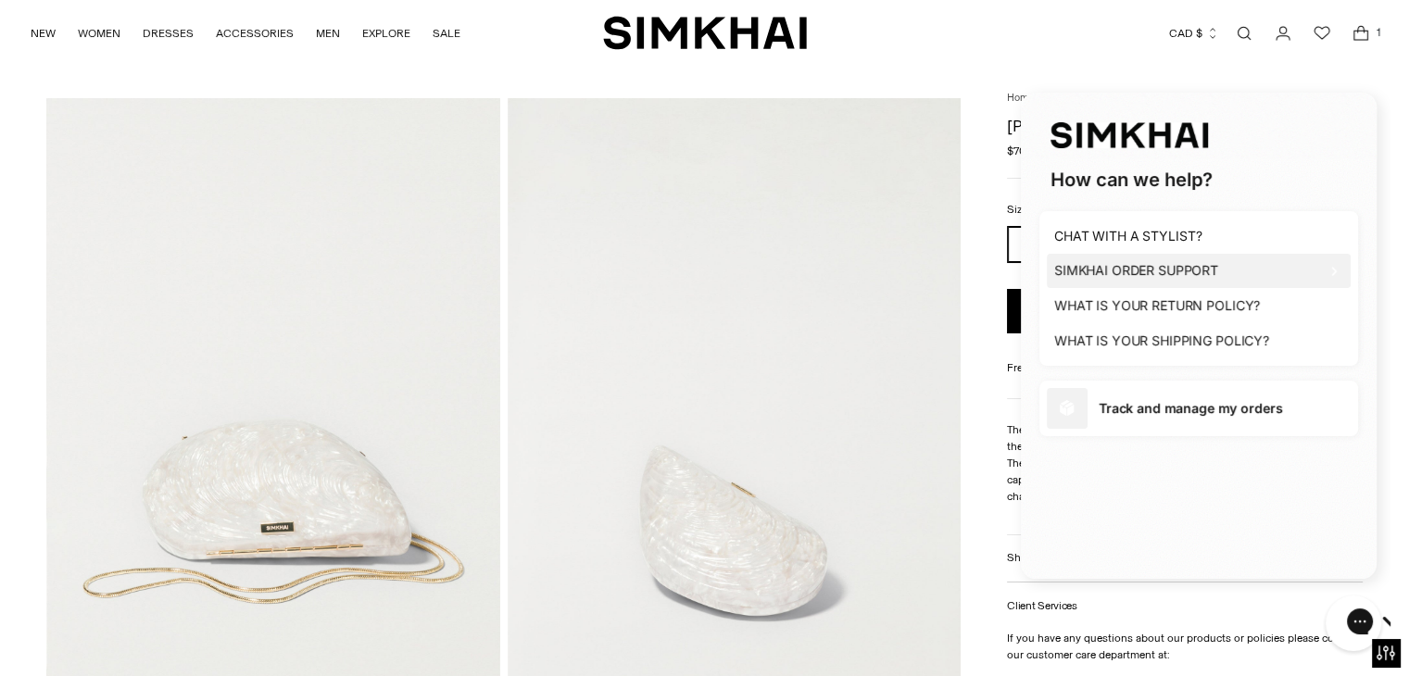
click at [1152, 271] on h1 "SIMKHAI ORDER SUPPORT" at bounding box center [1136, 270] width 164 height 19
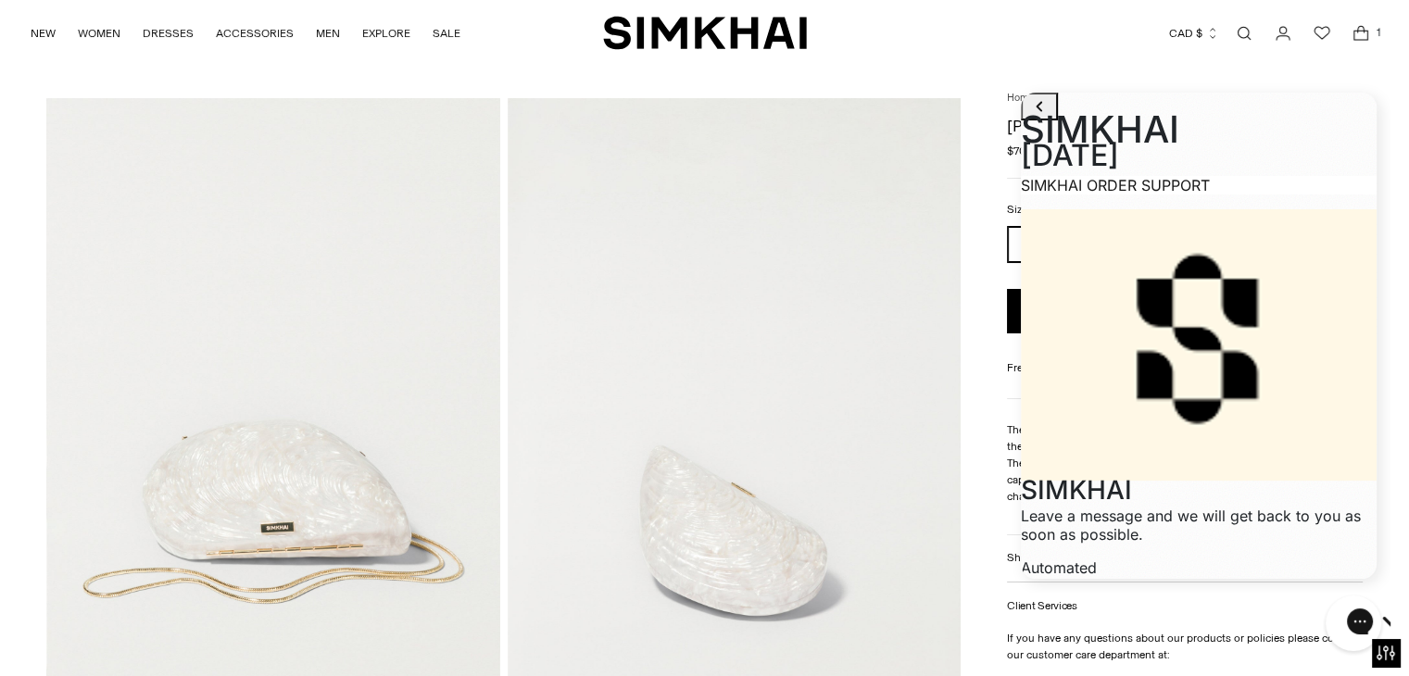
paste textarea "**********"
type textarea "**********"
click at [1045, 108] on button "go to home page" at bounding box center [1039, 107] width 37 height 28
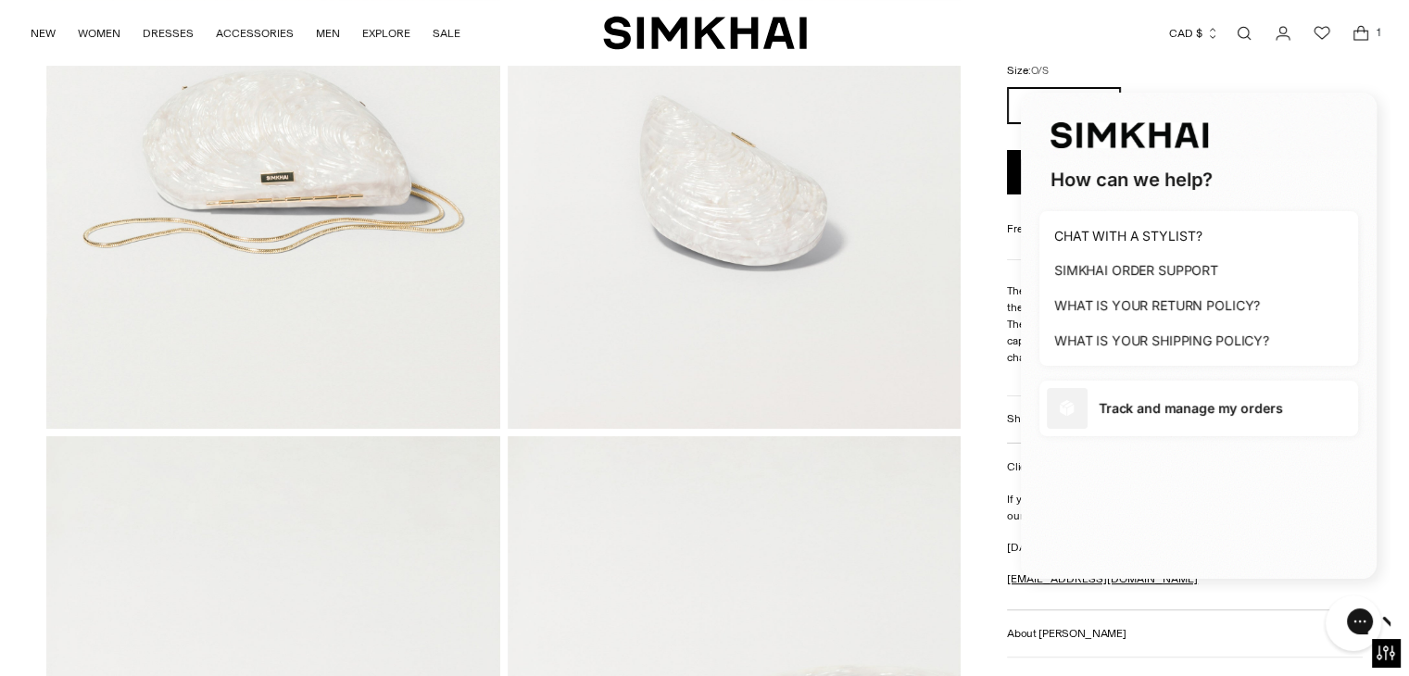
scroll to position [385, 0]
click at [1353, 644] on button "Chat with us" at bounding box center [1353, 623] width 61 height 61
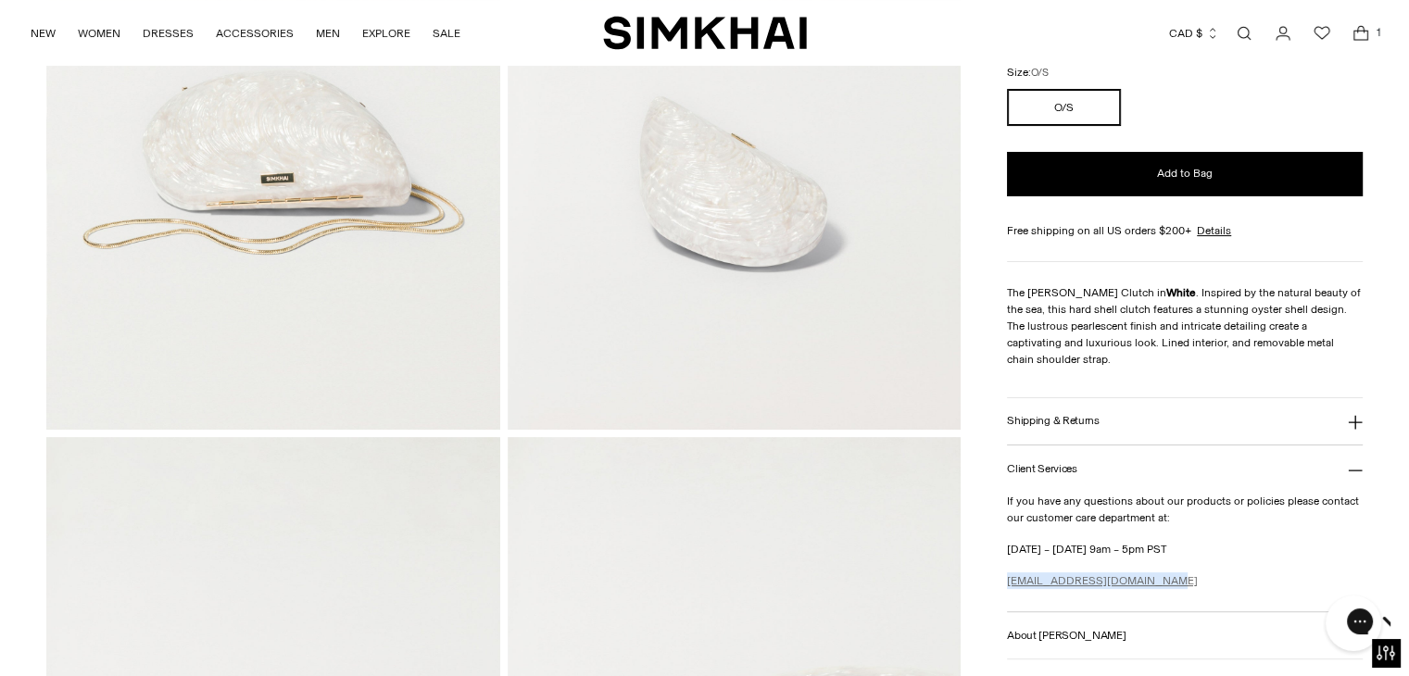
drag, startPoint x: 1153, startPoint y: 565, endPoint x: 1009, endPoint y: 562, distance: 143.6
click at [1009, 572] on p "[EMAIL_ADDRESS][DOMAIN_NAME]" at bounding box center [1185, 580] width 356 height 17
copy link "[EMAIL_ADDRESS][DOMAIN_NAME]"
click at [1213, 233] on link "Details" at bounding box center [1214, 229] width 34 height 17
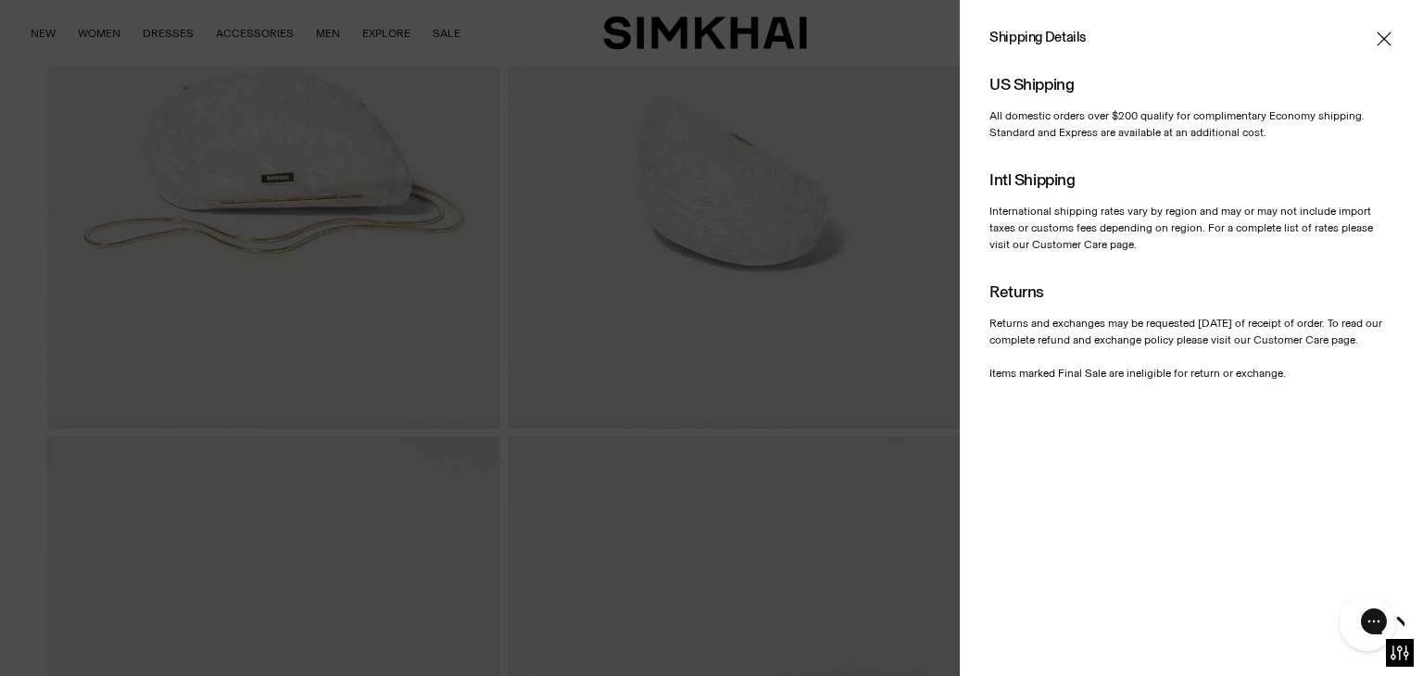
click at [1383, 49] on div "Shipping Details US Shipping All domestic orders over $200 qualify for complime…" at bounding box center [1192, 206] width 404 height 352
click at [1383, 40] on icon "Close" at bounding box center [1384, 39] width 14 height 14
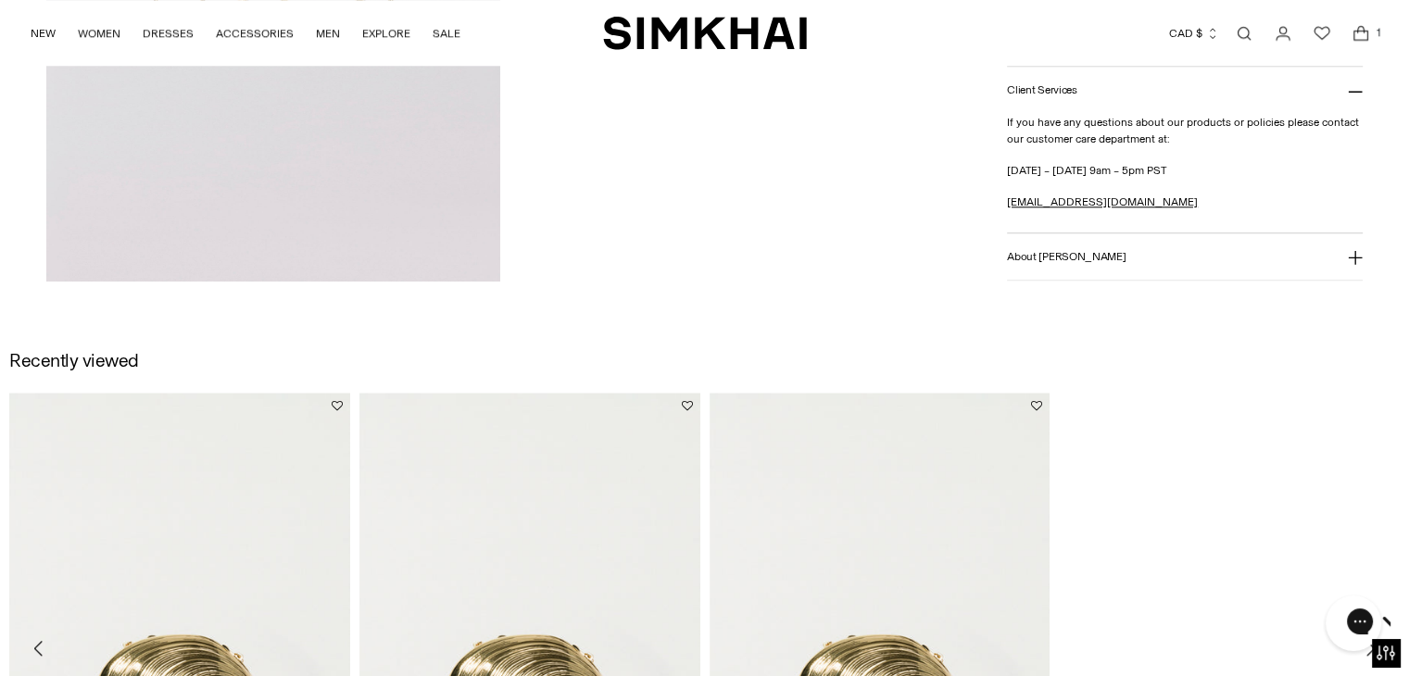
scroll to position [2153, 0]
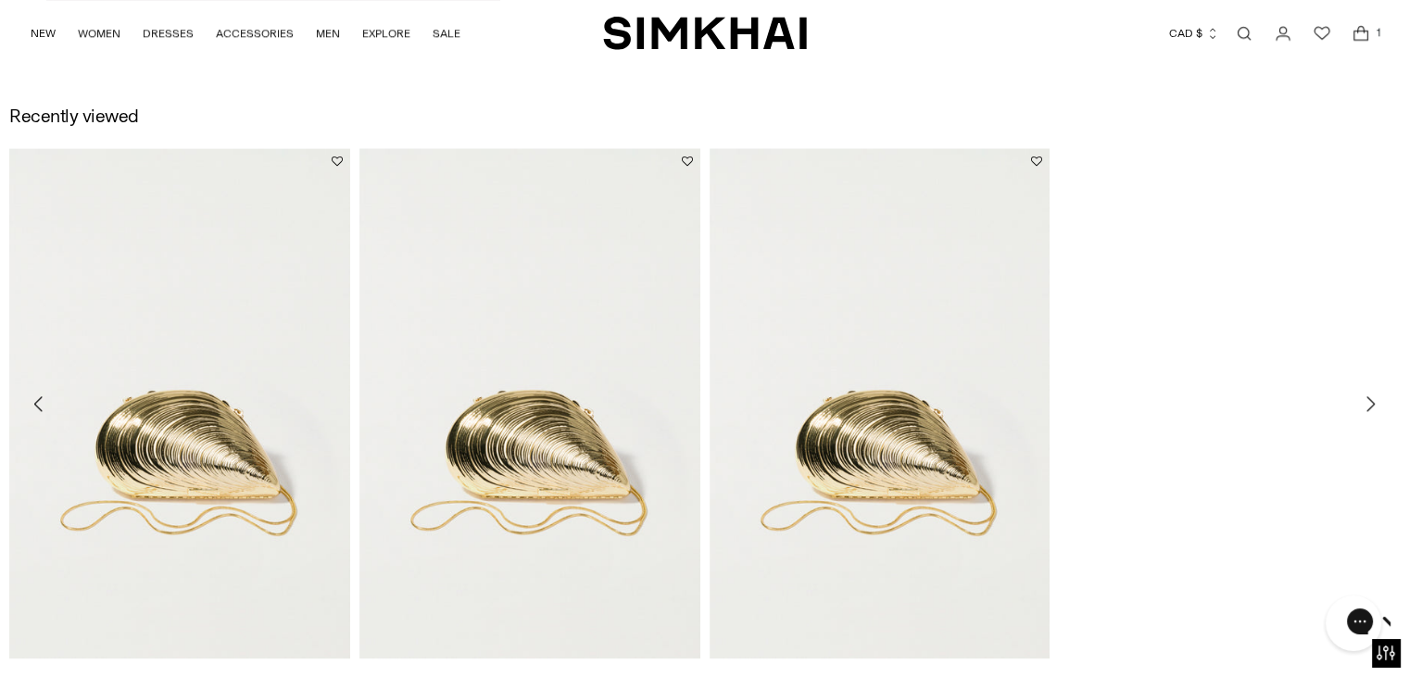
click at [0, 0] on img "Bridget Metal Oyster Clutch" at bounding box center [0, 0] width 0 height 0
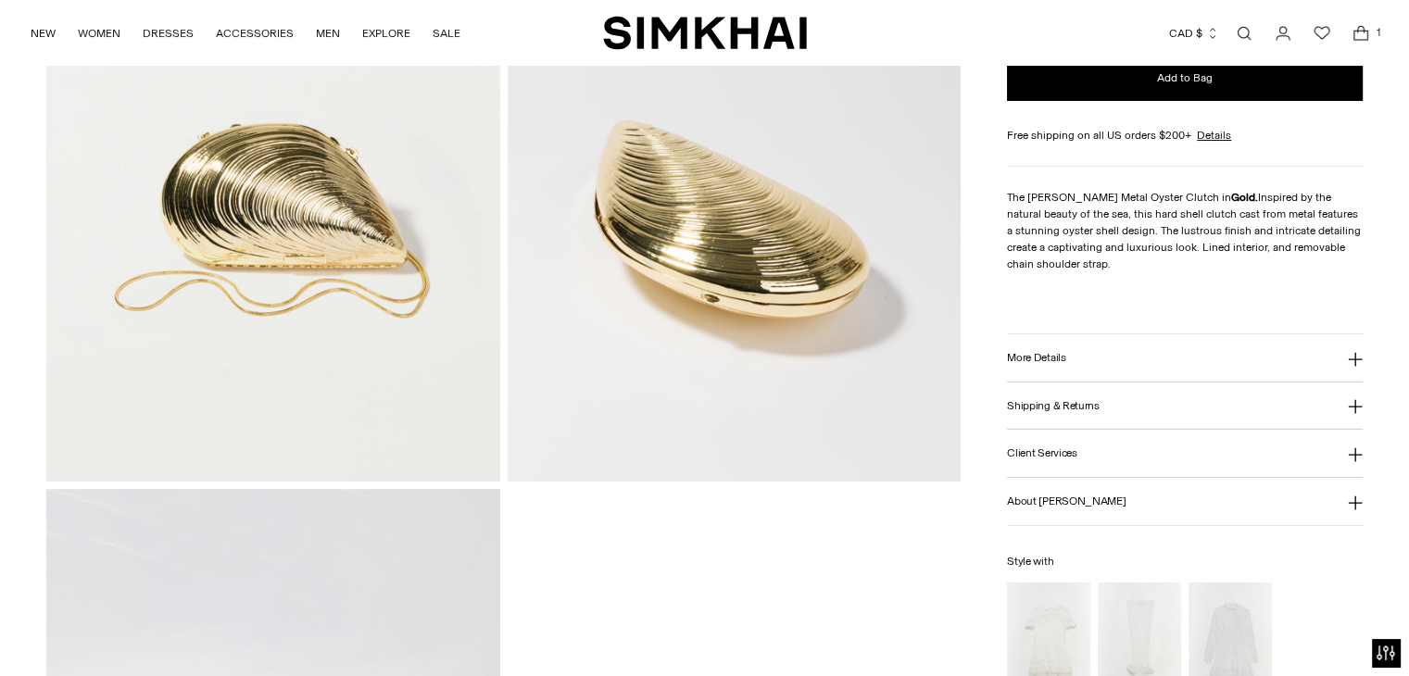
click at [1096, 360] on button "More Details" at bounding box center [1185, 357] width 356 height 47
